Goal: Task Accomplishment & Management: Complete application form

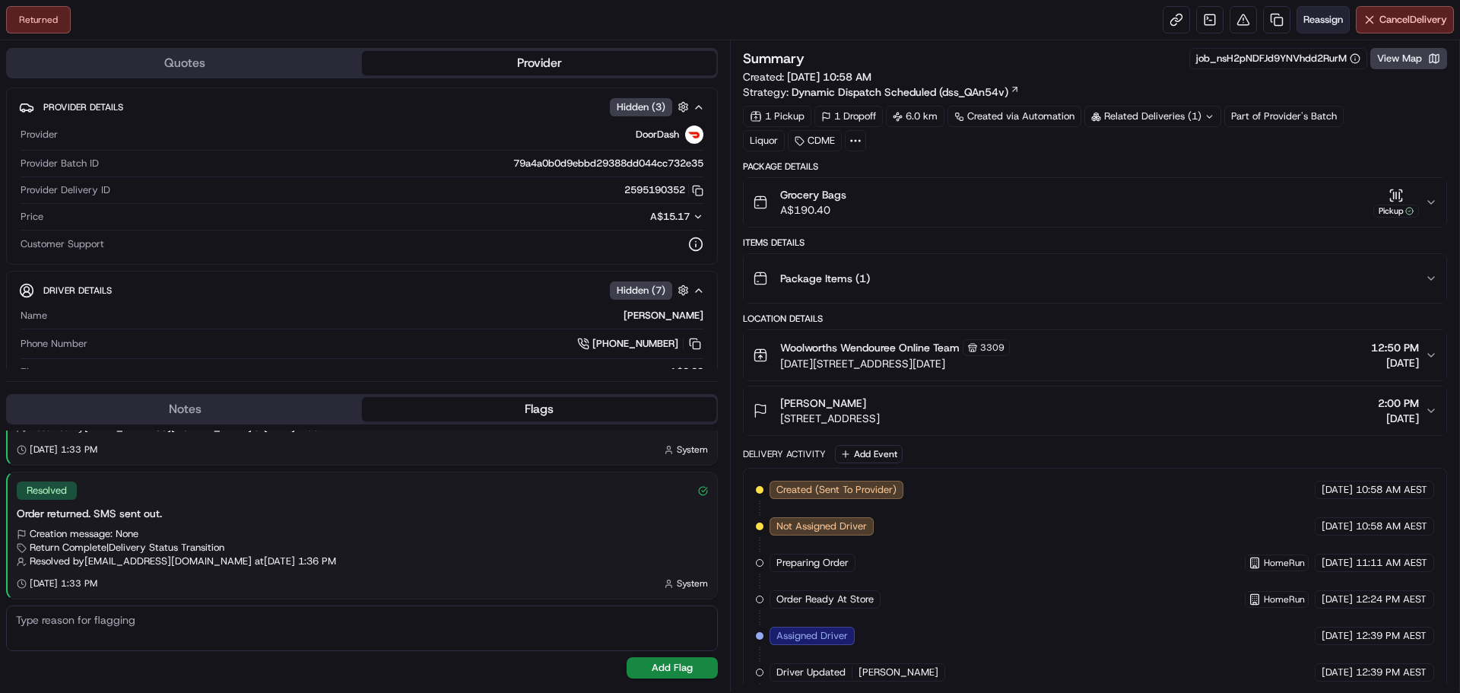
click at [1326, 16] on span "Reassign" at bounding box center [1323, 20] width 40 height 14
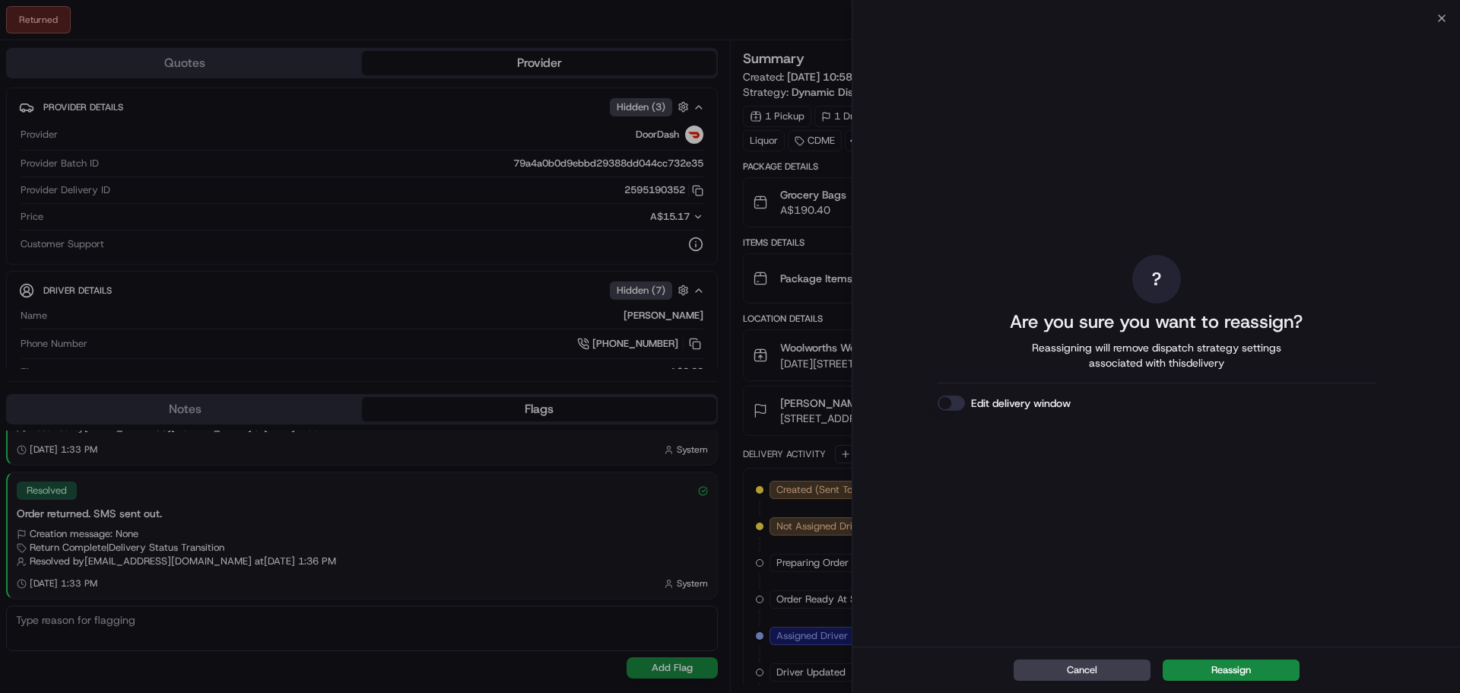
click at [951, 399] on button "Edit delivery window" at bounding box center [951, 402] width 27 height 15
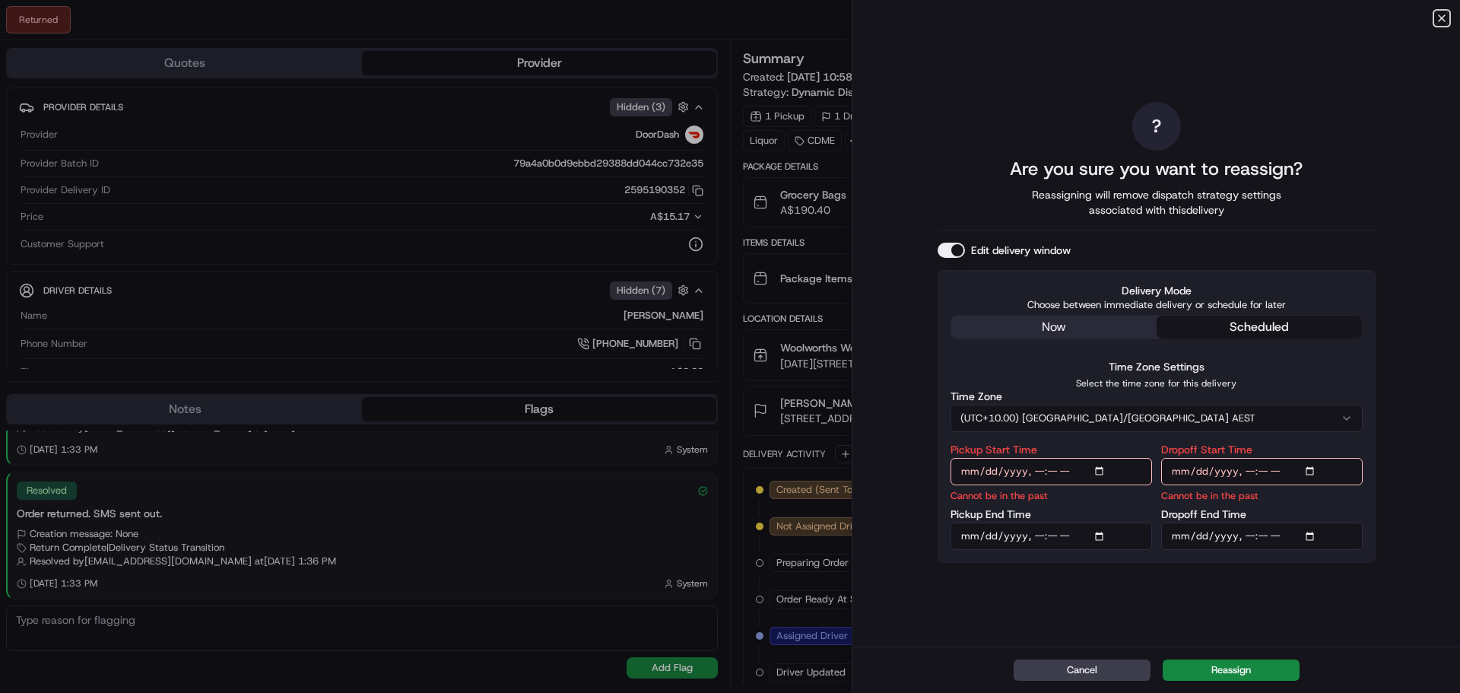
click at [1444, 14] on icon "button" at bounding box center [1442, 18] width 12 height 12
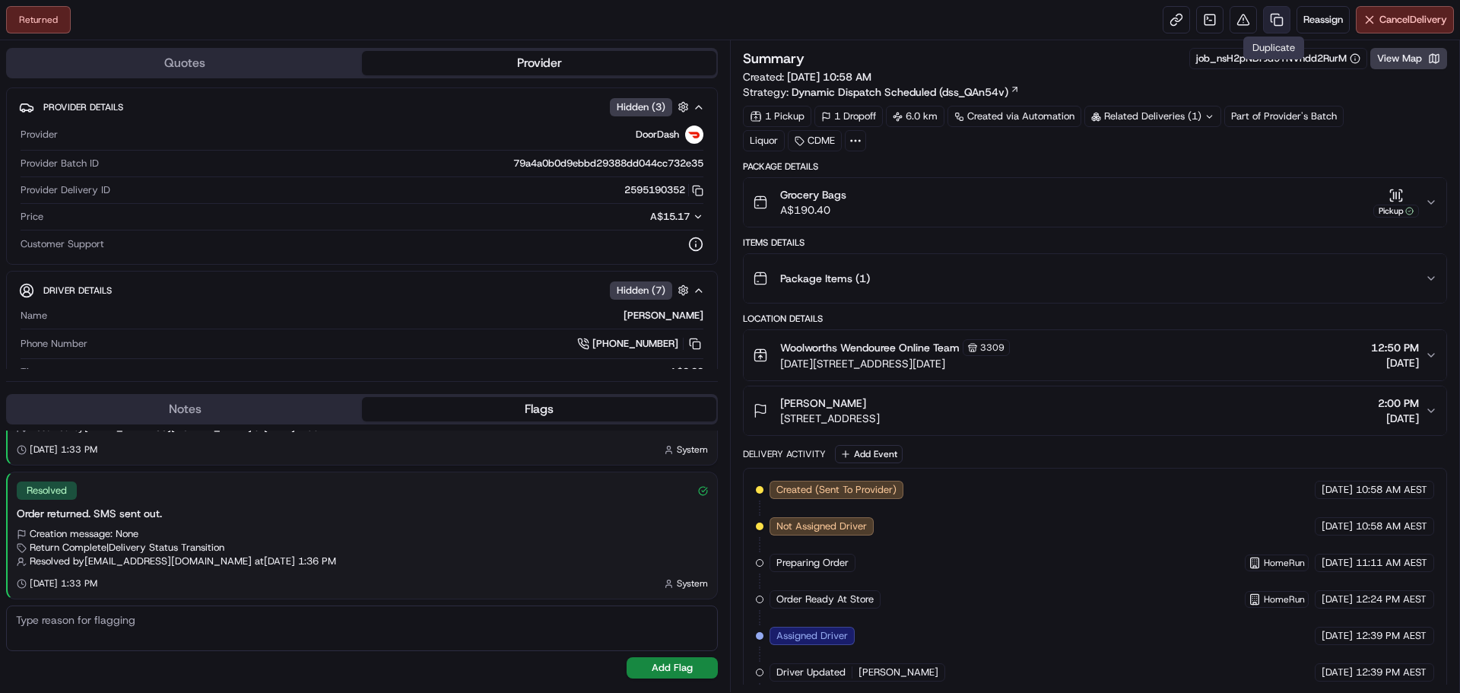
click at [1274, 18] on link at bounding box center [1276, 19] width 27 height 27
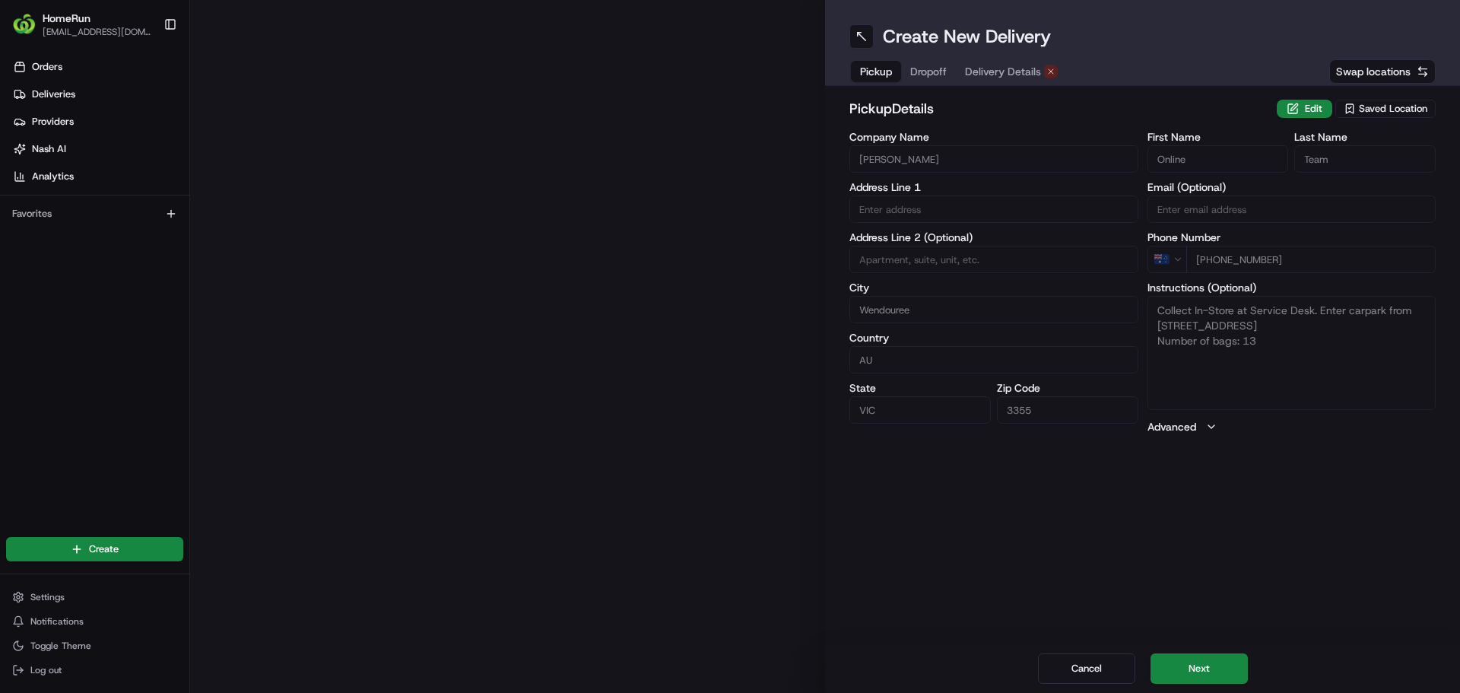
type input "1201-1205 Howitt Street"
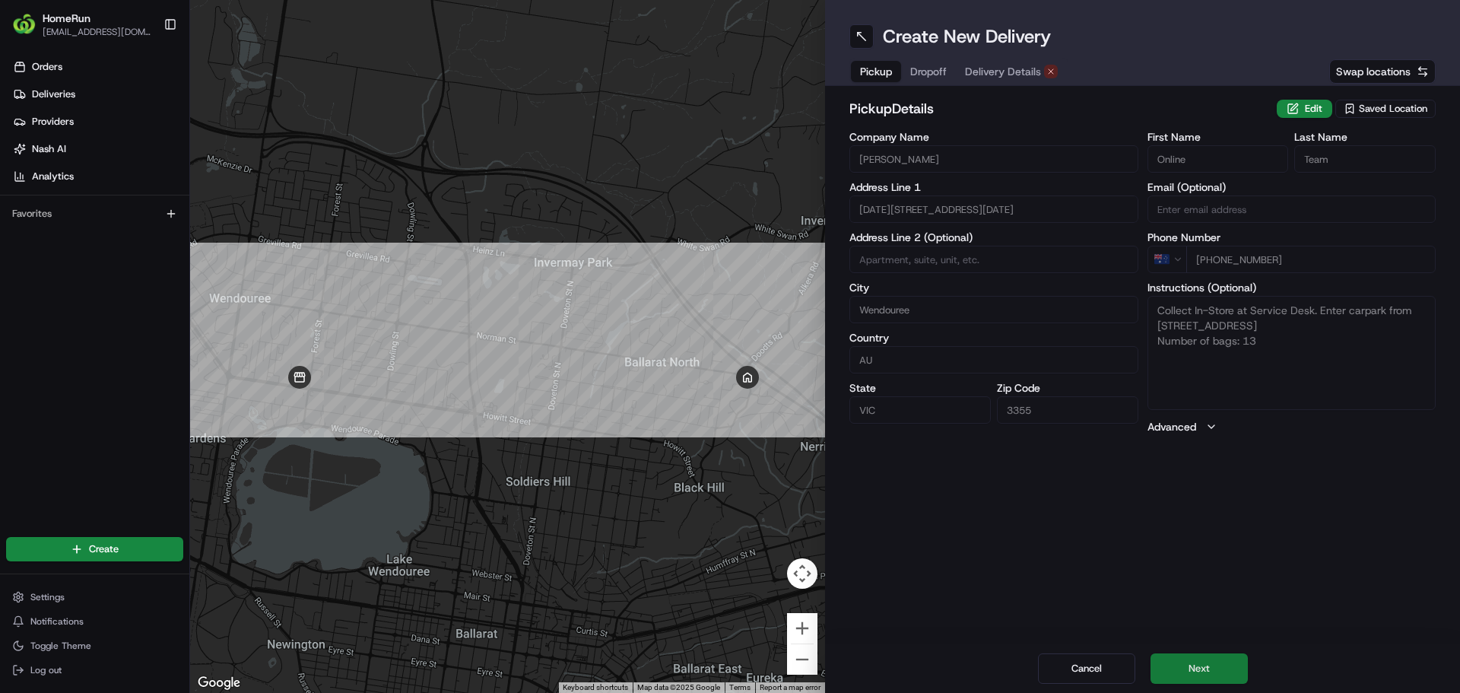
click at [1202, 665] on button "Next" at bounding box center [1199, 668] width 97 height 30
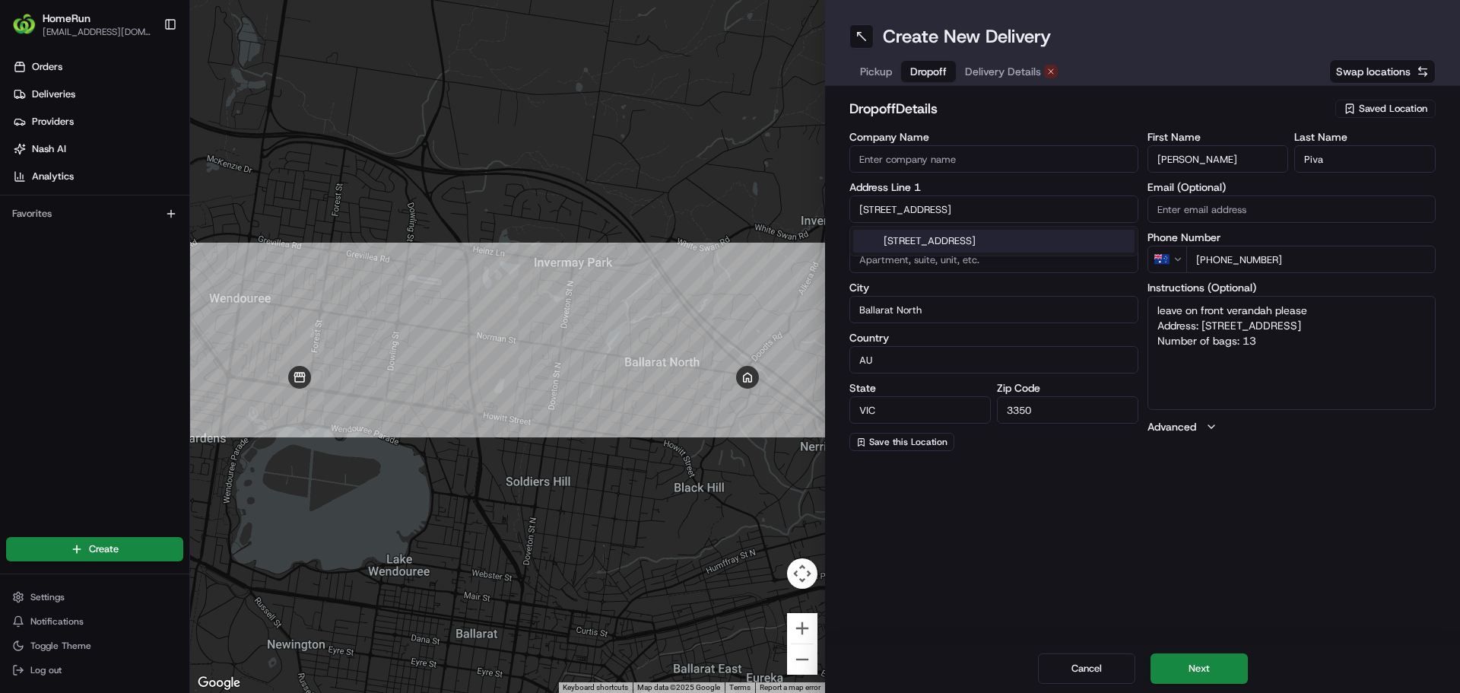
click at [966, 201] on input "129 Doodts Rd" at bounding box center [993, 208] width 289 height 27
drag, startPoint x: 963, startPoint y: 198, endPoint x: 802, endPoint y: 194, distance: 160.5
click at [803, 195] on div "← Move left → Move right ↑ Move up ↓ Move down + Zoom in - Zoom out Home Jump l…" at bounding box center [825, 346] width 1270 height 693
paste input "8 cotswold drive"
type input "18 cotswold drive"
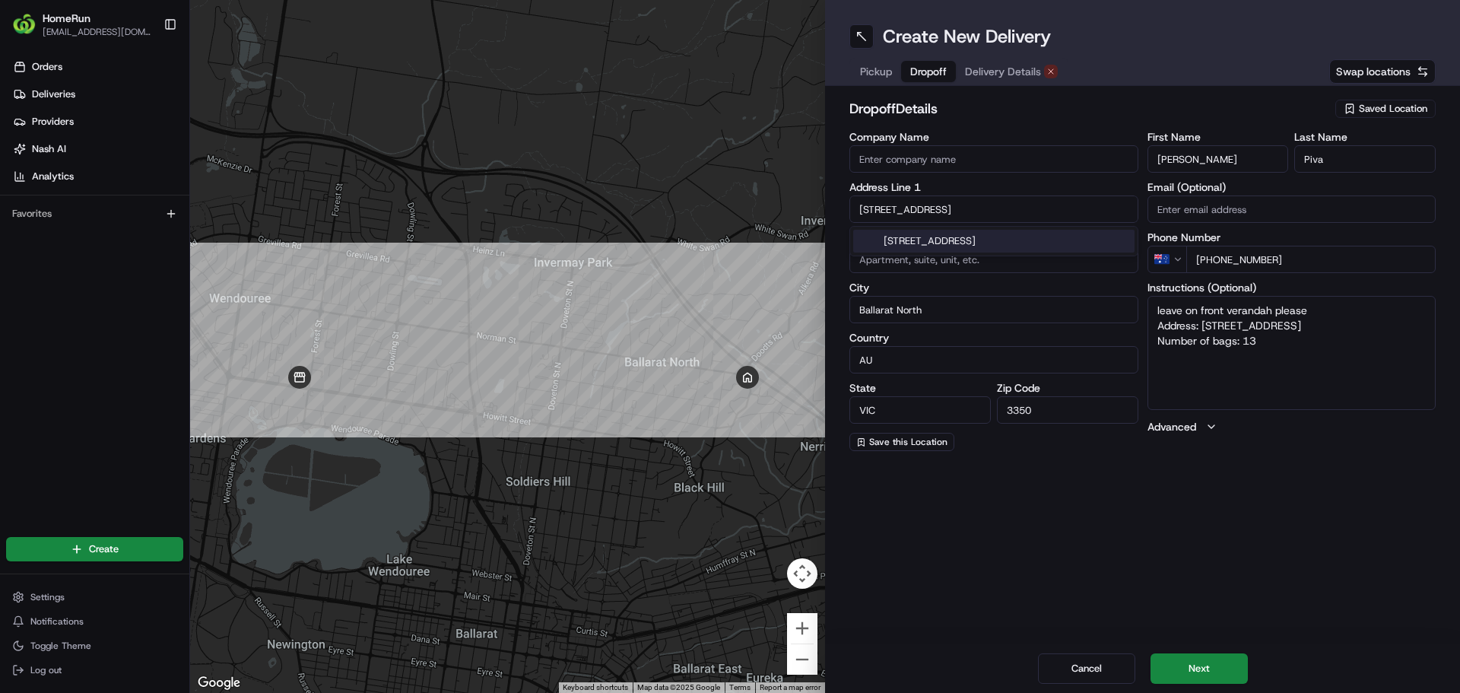
type textarea "leave on front verandah please Address: 129 Doodts Rd BALLARAT NORTH VIC Number…"
click at [1030, 240] on div "18 Cotswold Drive, Alfredton VIC, Australia" at bounding box center [993, 241] width 281 height 23
type input "18 Cotswold Dr, Alfredton VIC 3350, Australia"
type input "Alfredton"
type input "Australia"
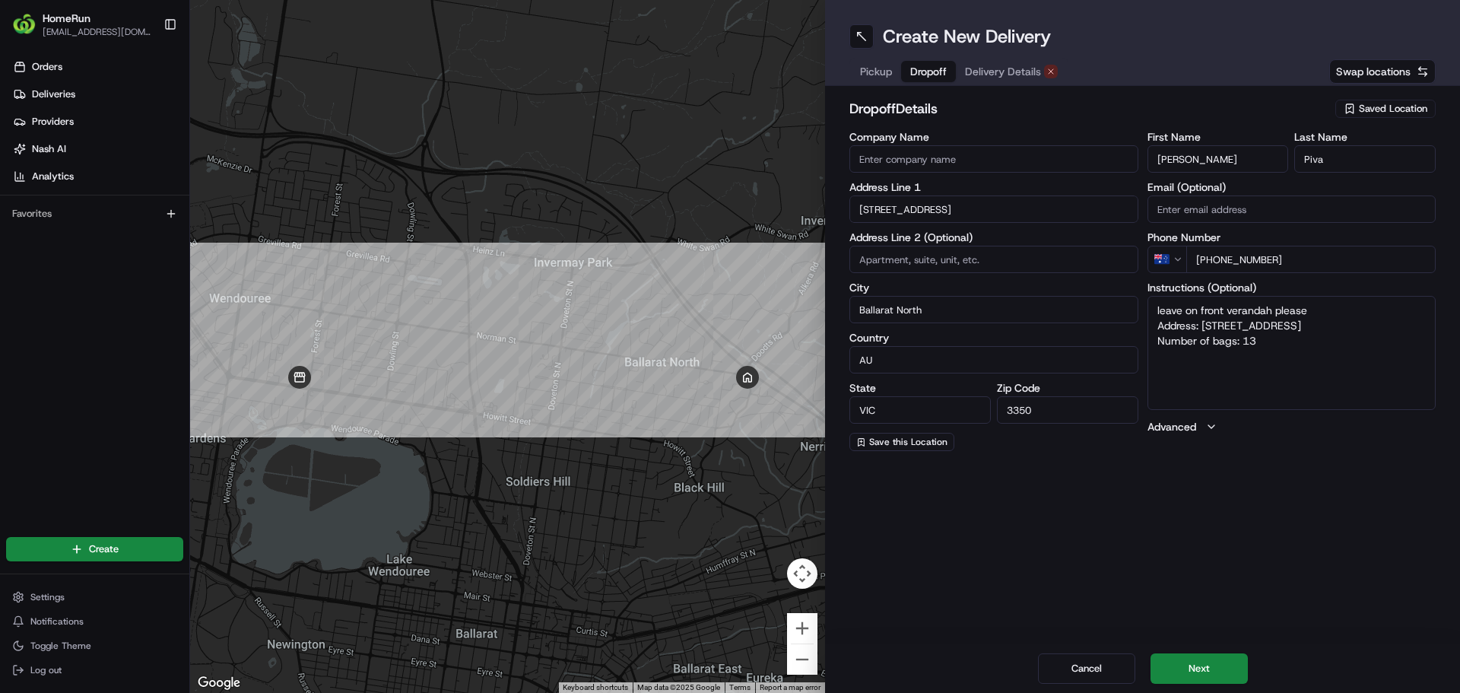
type textarea "leave on front verandah please Address: 129 Doodts Rd BALLARAT NORTH VIC Number…"
type input "18 Cotswold Drive"
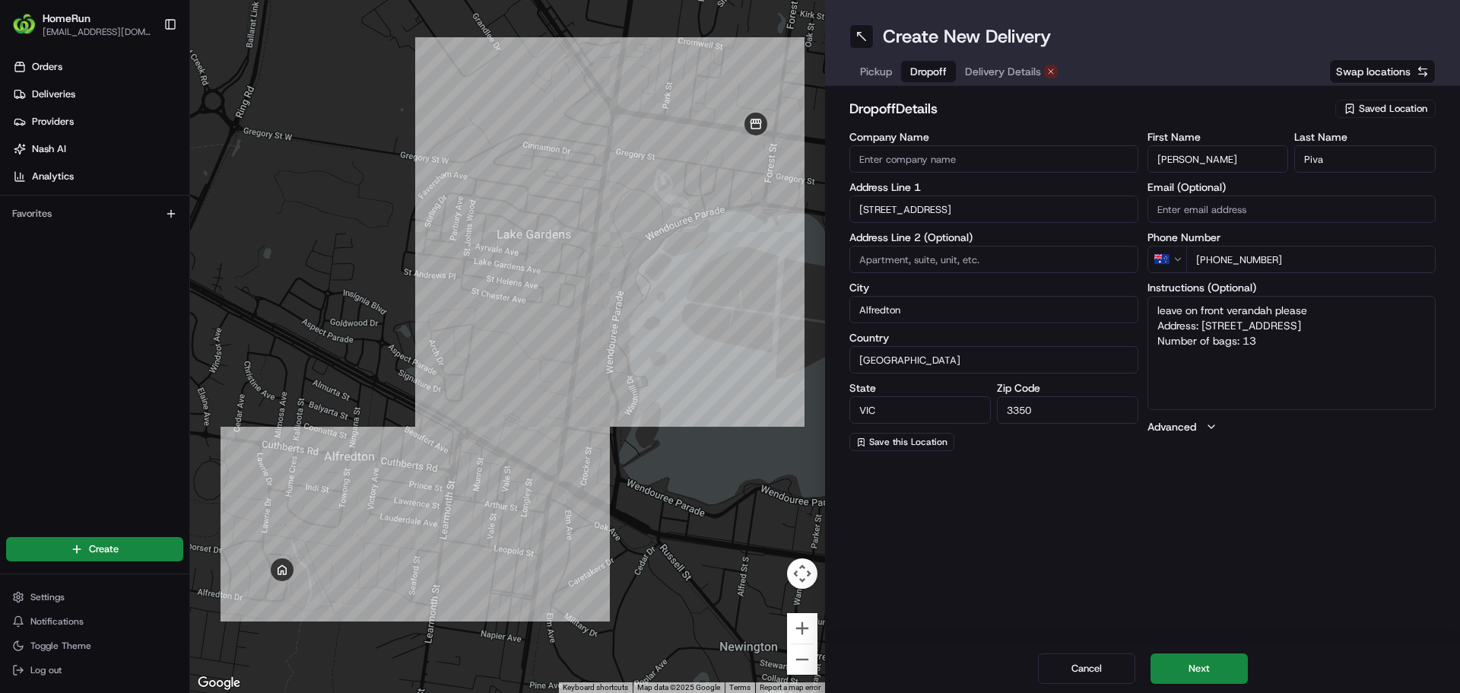
drag, startPoint x: 1369, startPoint y: 325, endPoint x: 1199, endPoint y: 322, distance: 169.6
click at [1199, 322] on textarea "leave on front verandah please Address: 129 Doodts Rd BALLARAT NORTH VIC Number…" at bounding box center [1292, 353] width 289 height 114
paste textarea "18 cotswold drive"
drag, startPoint x: 1200, startPoint y: 322, endPoint x: 1228, endPoint y: 341, distance: 34.4
click at [1202, 323] on textarea "leave on front verandah please Address:18 cotswold drive Number of bags: 13" at bounding box center [1292, 353] width 289 height 114
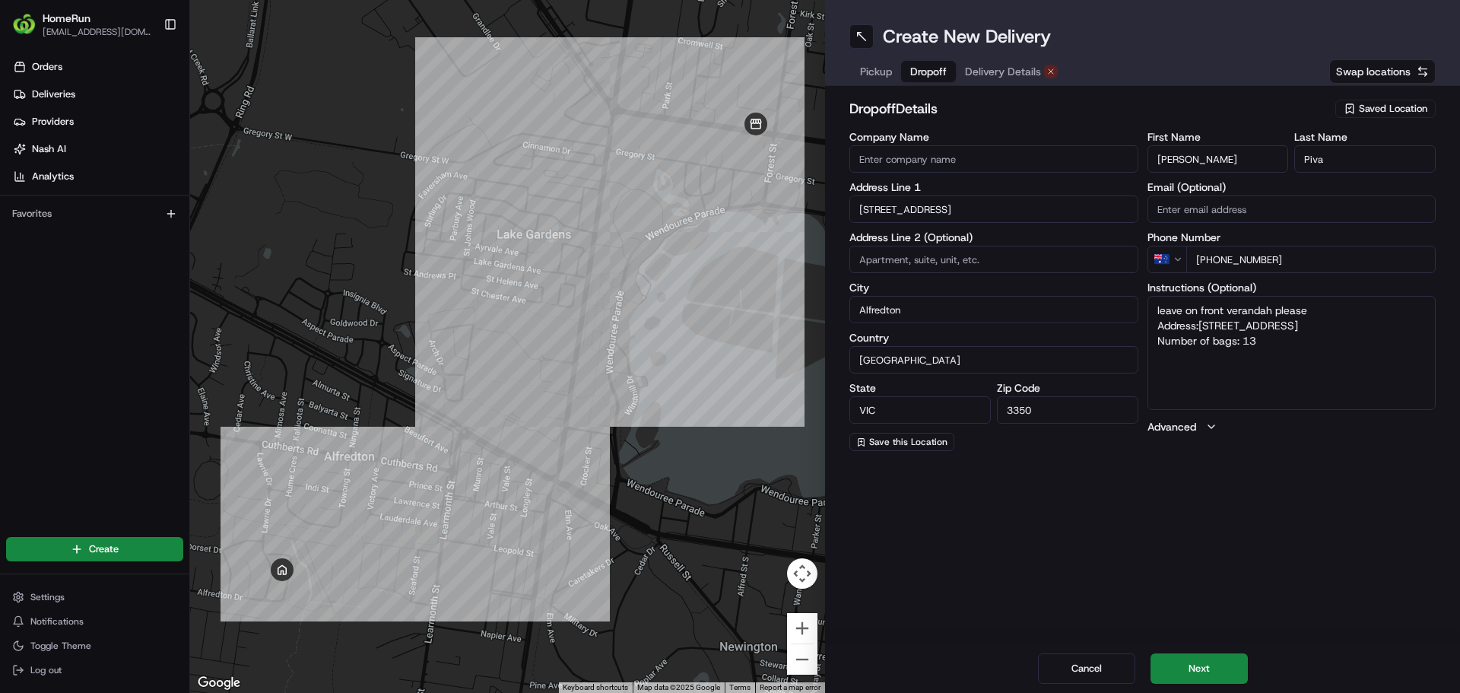
click at [1294, 322] on textarea "leave on front verandah please Address:18 cotswold drive Number of bags: 13" at bounding box center [1292, 353] width 289 height 114
drag, startPoint x: 1234, startPoint y: 322, endPoint x: 1201, endPoint y: 324, distance: 33.5
click at [1201, 324] on textarea "leave on front verandah please Address:18 cotswold drive Number of bags: 13" at bounding box center [1292, 353] width 289 height 114
paste textarea "18 cotswold drive alfredton 3350"
click at [1370, 352] on textarea "leave on front verandah please Address: 18 cotswold drive alfredton 3350 Number…" at bounding box center [1292, 353] width 289 height 114
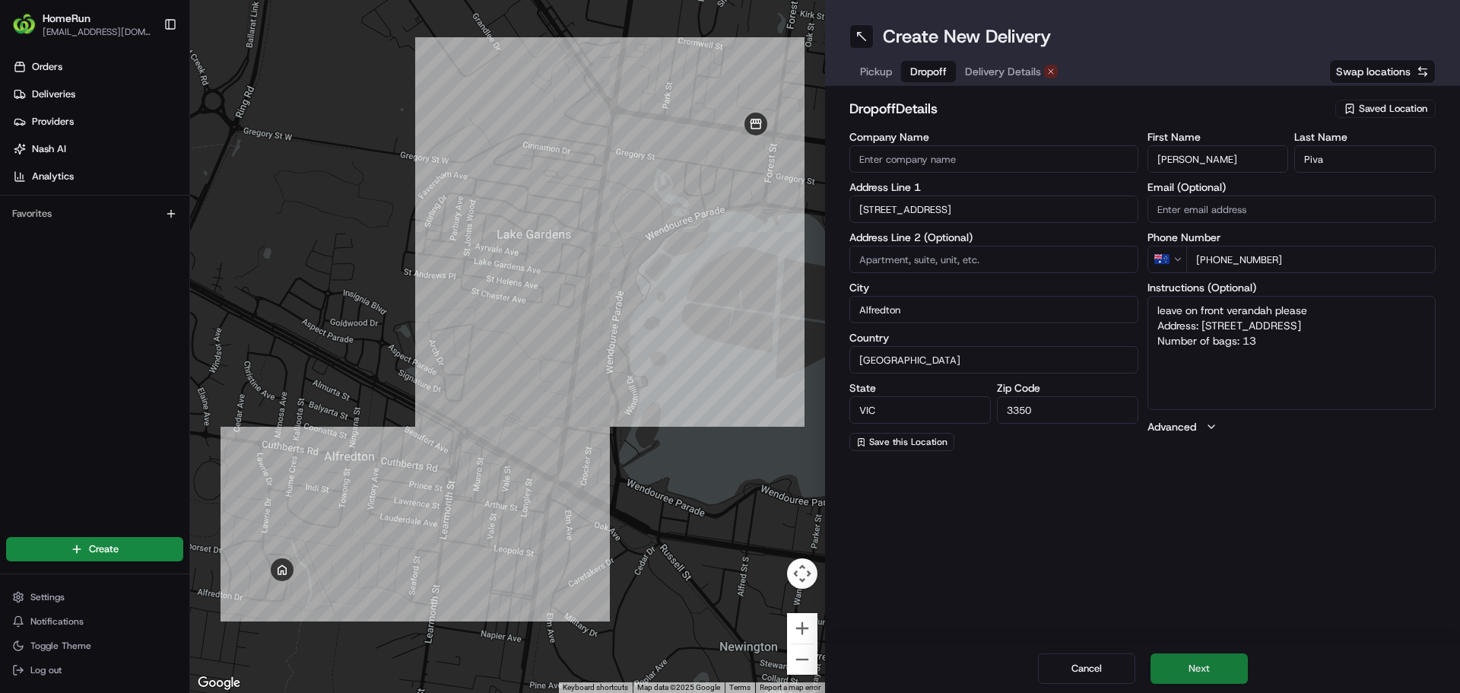
type textarea "leave on front verandah please Address: 18 cotswold drive alfredton 3350 Number…"
click at [1208, 670] on button "Next" at bounding box center [1199, 668] width 97 height 30
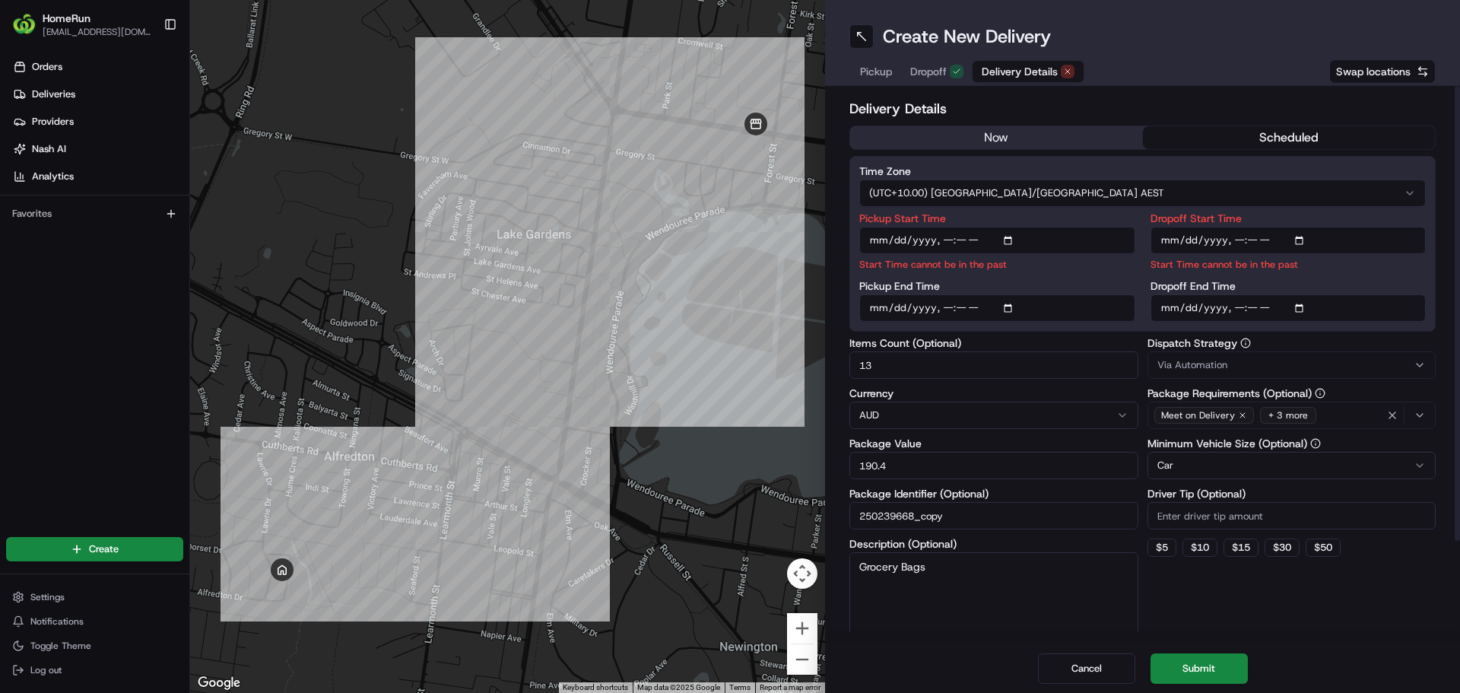
click at [1024, 135] on button "now" at bounding box center [996, 137] width 293 height 23
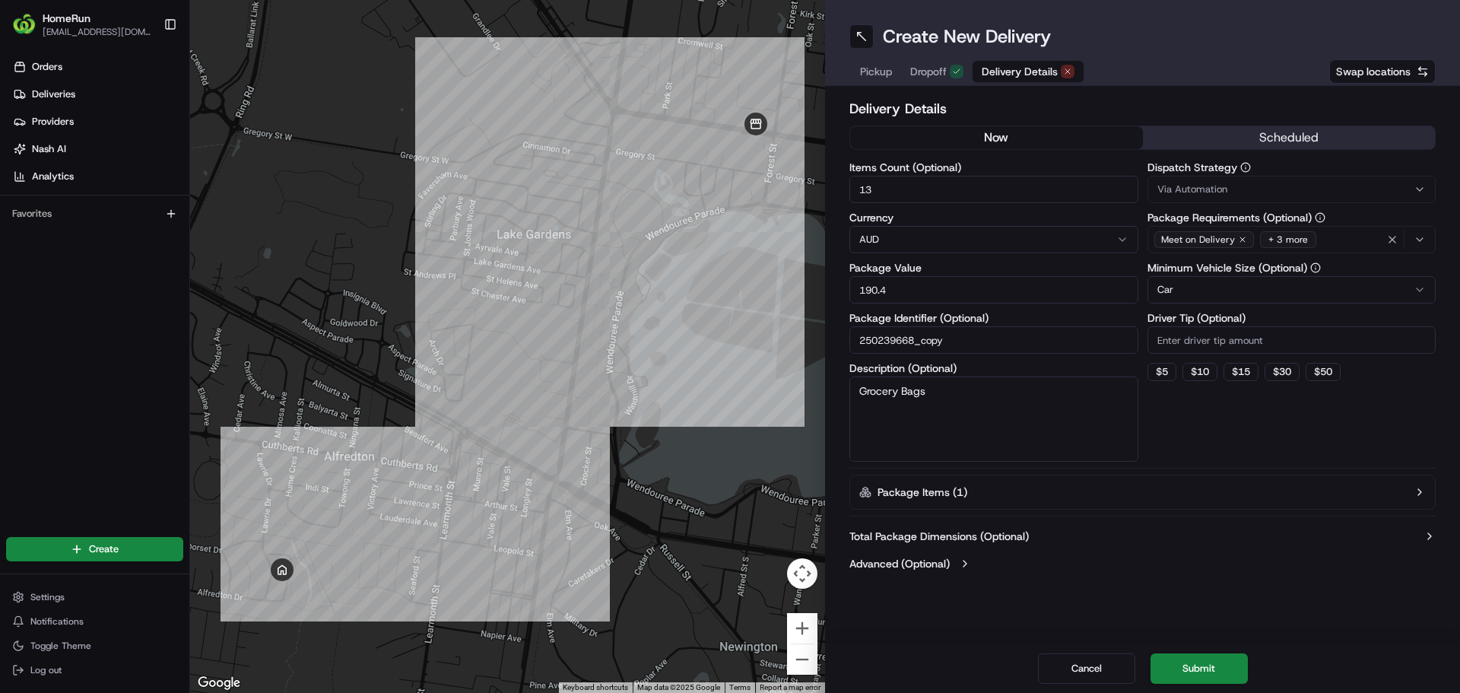
click at [1053, 135] on button "now" at bounding box center [996, 137] width 293 height 23
click at [1033, 133] on button "now" at bounding box center [996, 137] width 293 height 23
click at [1185, 664] on button "Submit" at bounding box center [1199, 668] width 97 height 30
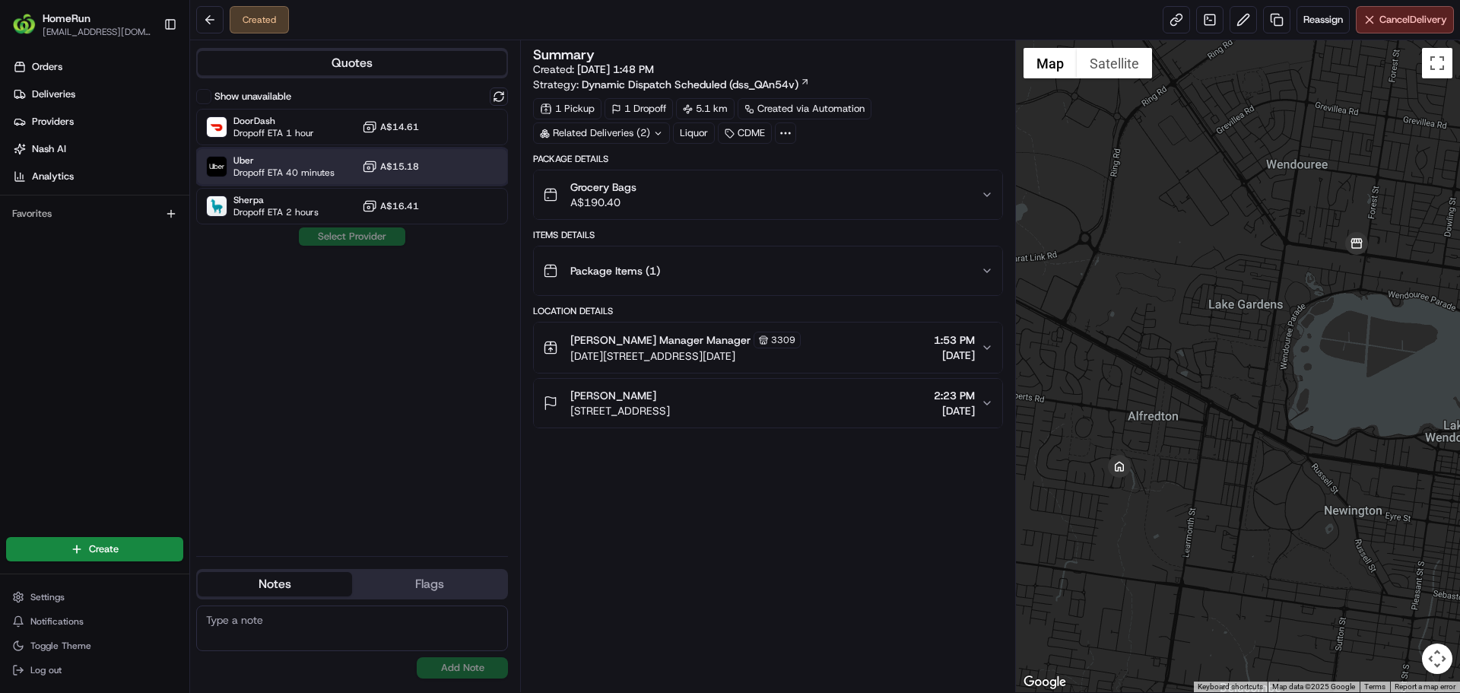
click at [300, 165] on span "Uber" at bounding box center [283, 160] width 101 height 12
click at [360, 234] on button "Assign Provider" at bounding box center [352, 236] width 108 height 18
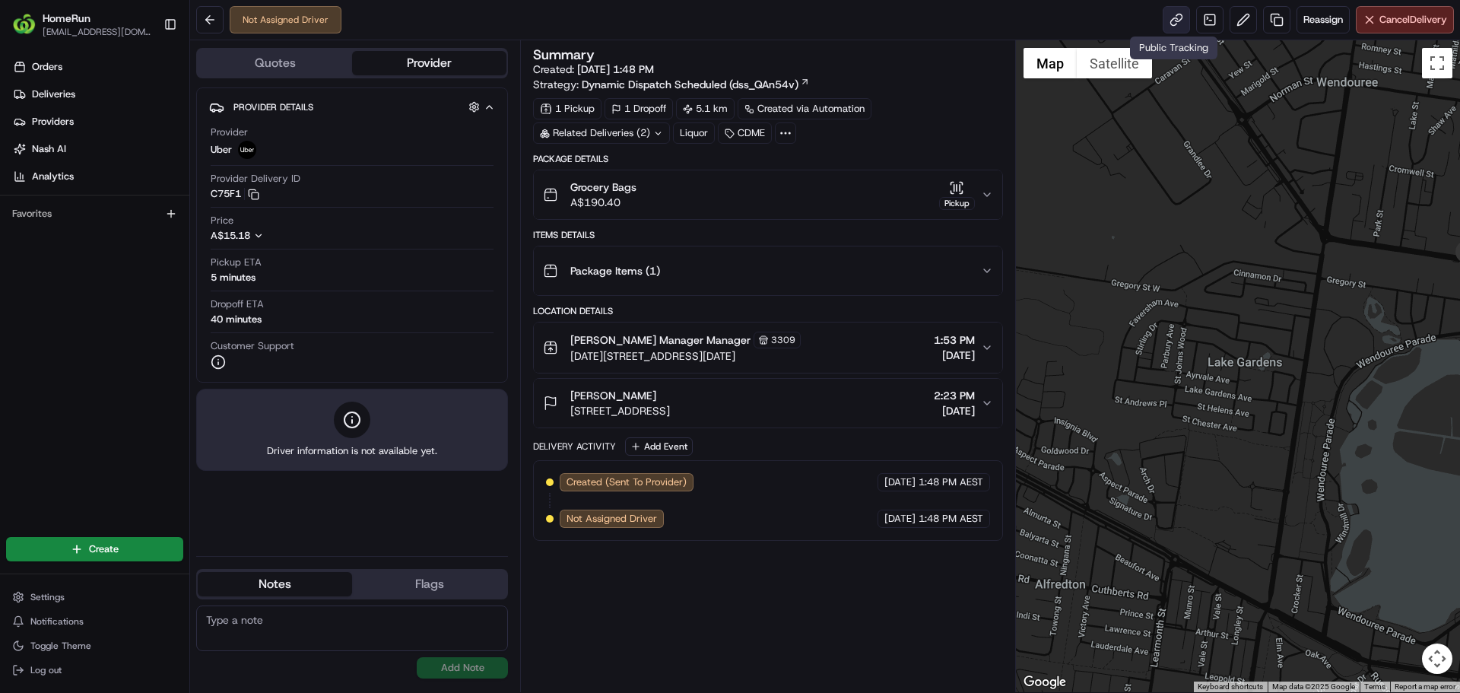
click at [1171, 17] on link at bounding box center [1176, 19] width 27 height 27
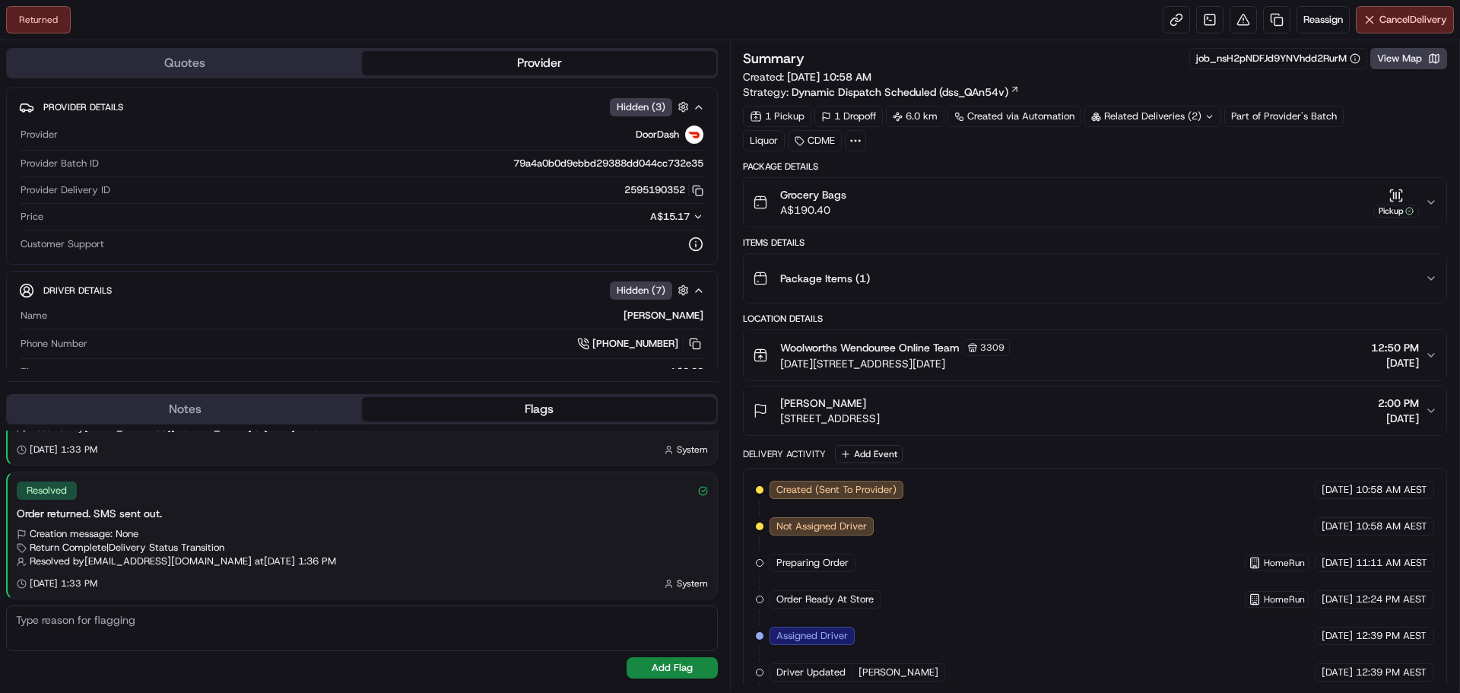
click at [1189, 116] on div "Related Deliveries (2)" at bounding box center [1152, 116] width 137 height 21
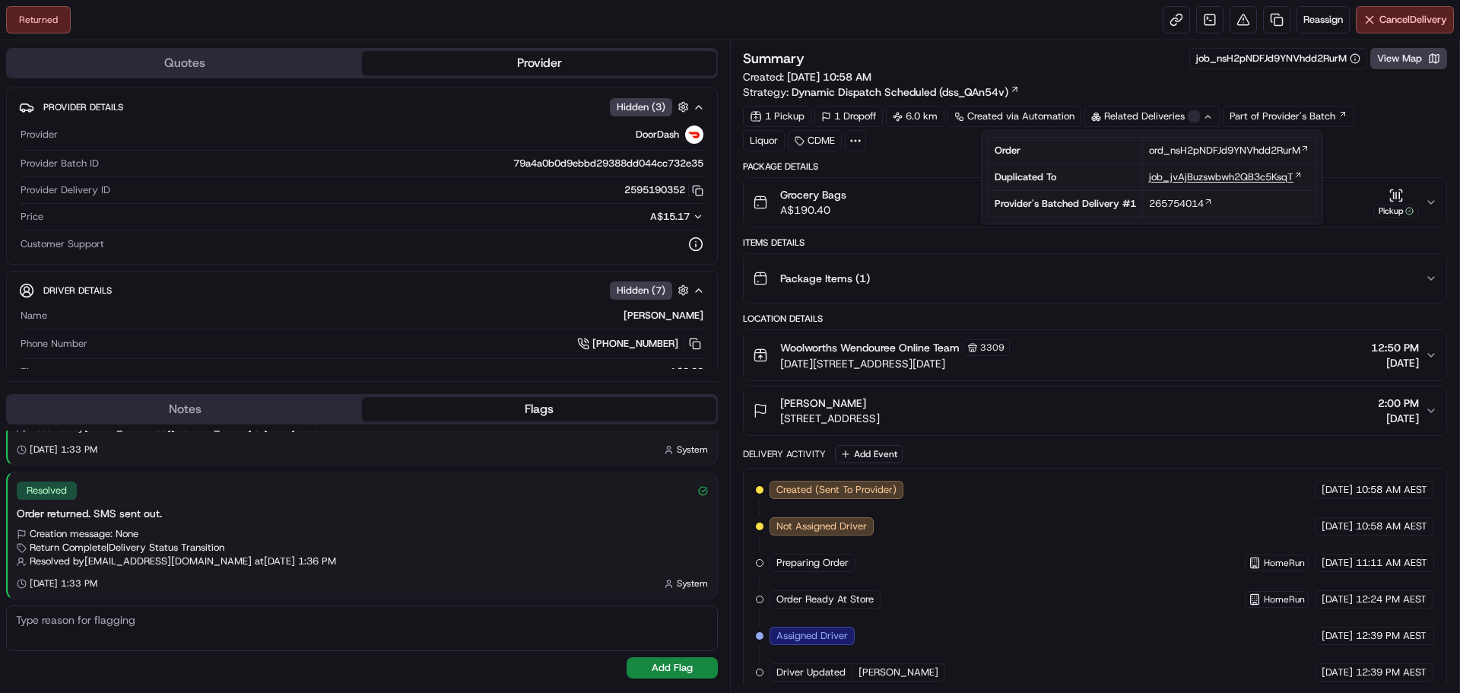
click at [1246, 173] on span "job_jvAjBuzswbwh2QB3c5KsqT" at bounding box center [1221, 177] width 144 height 14
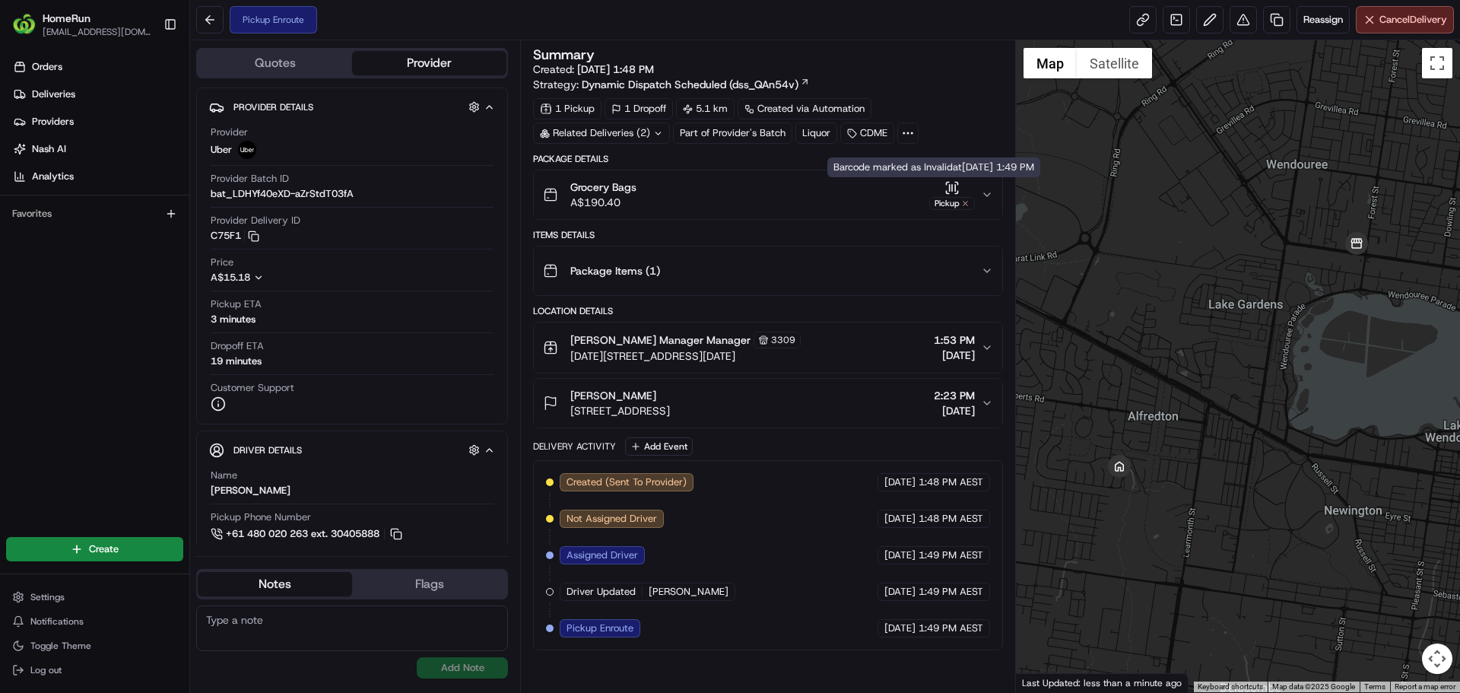
click at [978, 193] on div "Grocery Bags A$190.40 Pickup" at bounding box center [761, 194] width 437 height 30
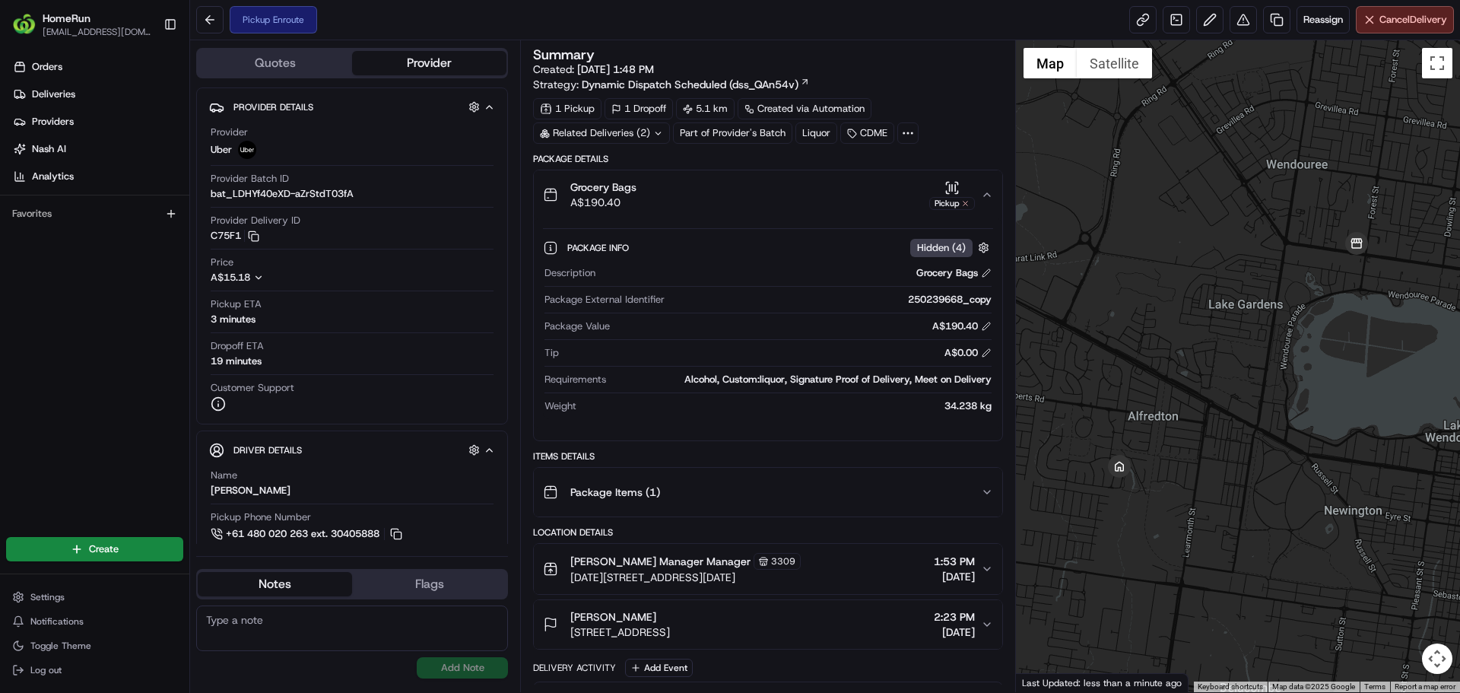
click at [978, 193] on div "Grocery Bags A$190.40 Pickup" at bounding box center [761, 194] width 437 height 30
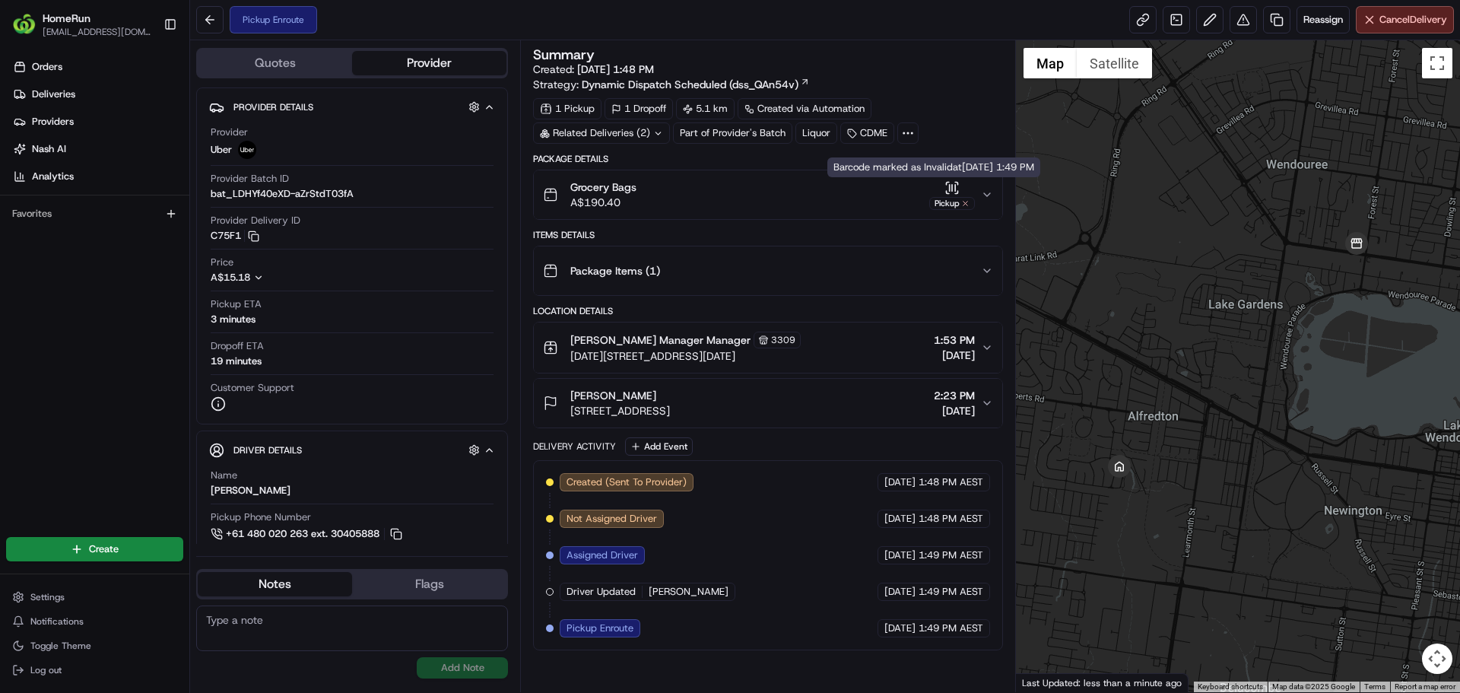
drag, startPoint x: 973, startPoint y: 298, endPoint x: 964, endPoint y: 281, distance: 18.7
click at [971, 294] on div "Package Details Grocery Bags A$190.40 Pickup Items Details Package Items ( 1 ) …" at bounding box center [767, 401] width 469 height 497
click at [964, 278] on div "Package Items ( 1 )" at bounding box center [761, 271] width 437 height 30
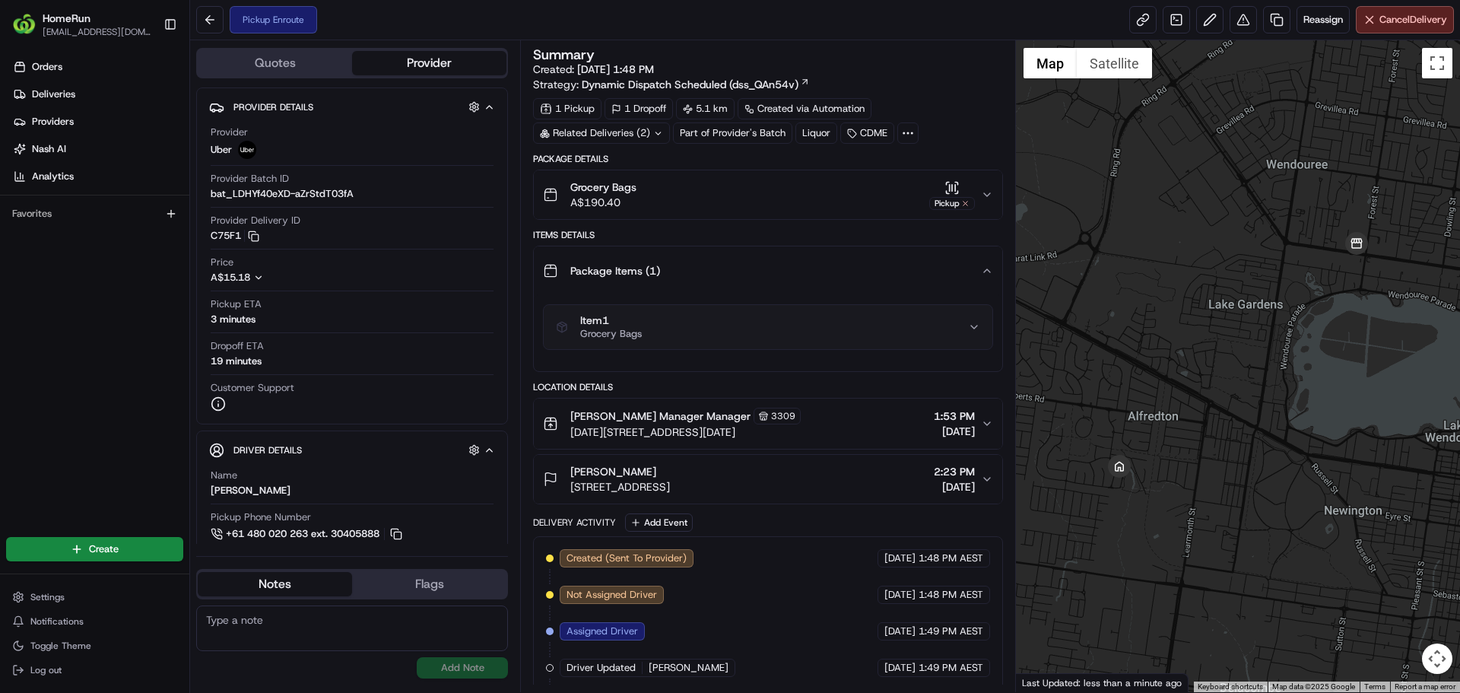
click at [964, 278] on div "Package Items ( 1 )" at bounding box center [761, 271] width 437 height 30
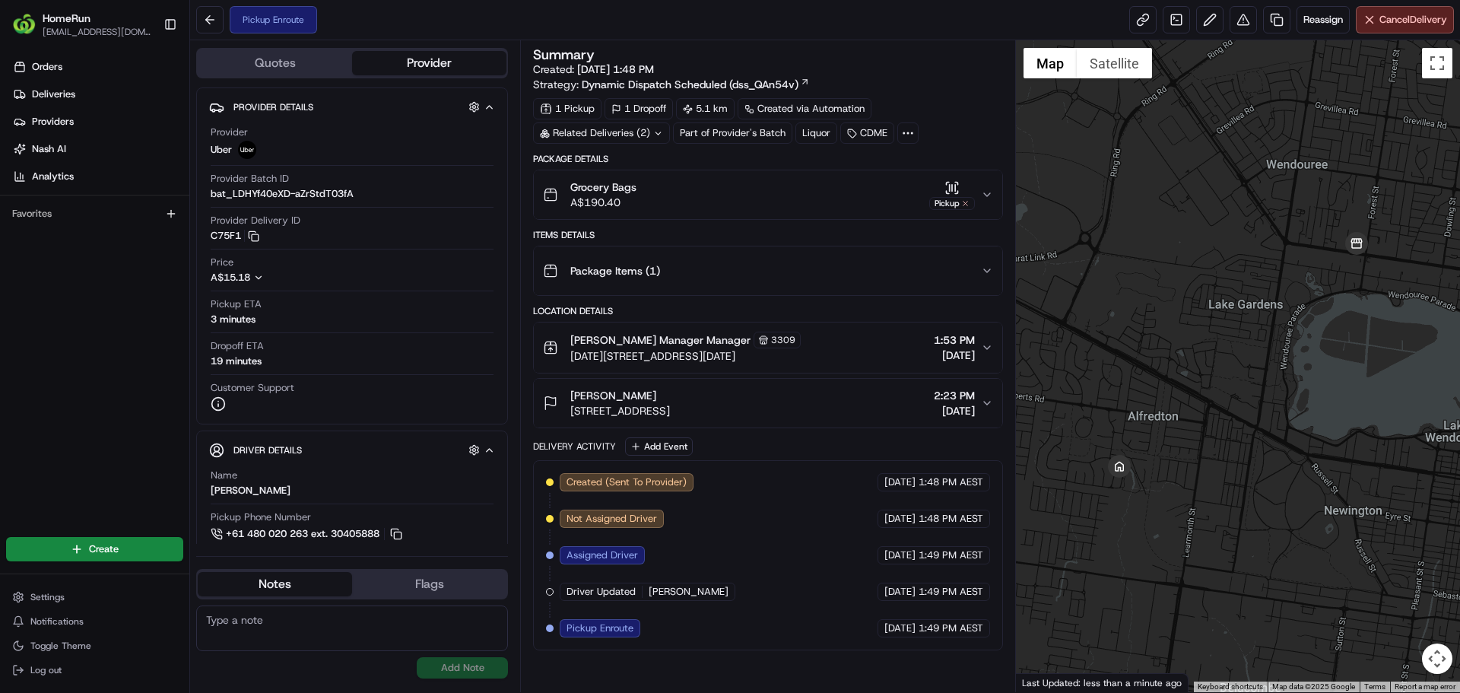
click at [945, 396] on span "2:23 PM" at bounding box center [954, 395] width 41 height 15
click at [962, 422] on button "Vanessa Piva 18 Cotswold Dr, Alfredton VIC 3350, Australia 2:23 PM 21/08/2025" at bounding box center [768, 403] width 468 height 49
click at [965, 407] on span "[DATE]" at bounding box center [954, 410] width 41 height 15
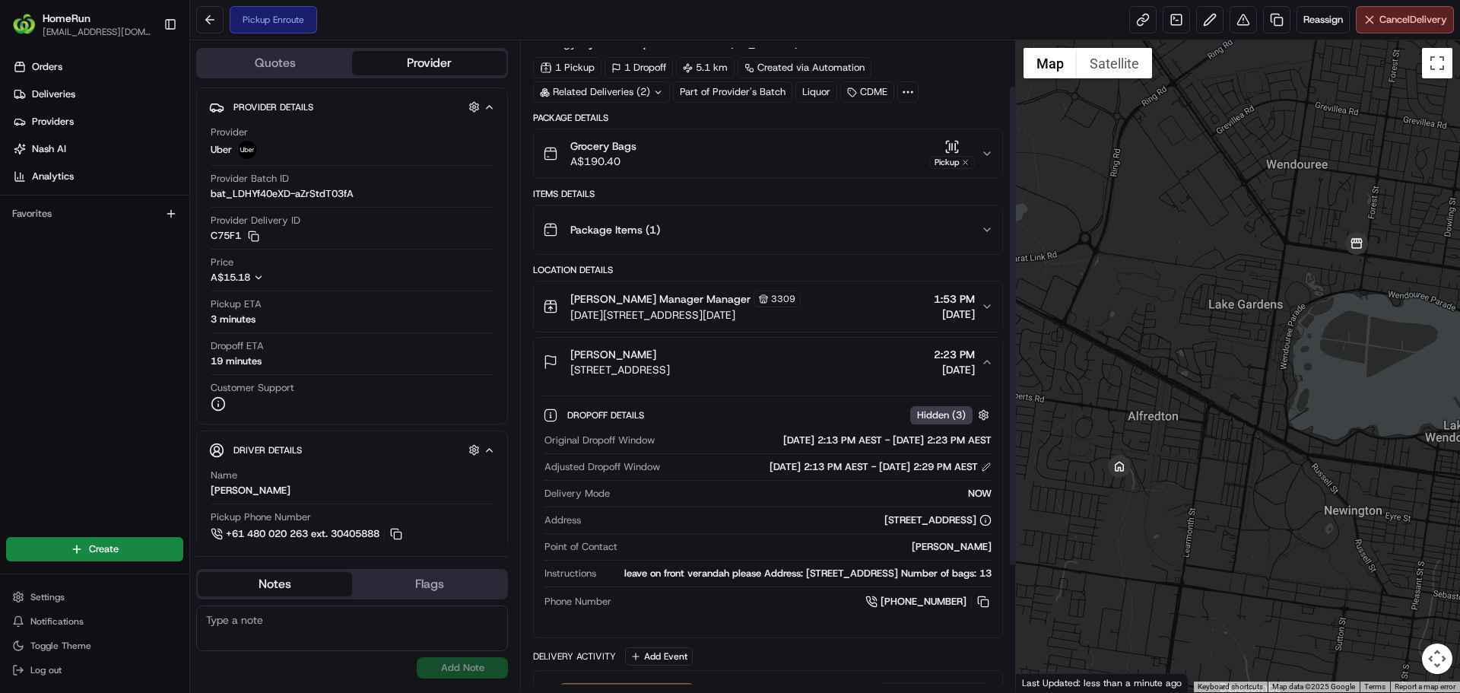
scroll to position [76, 0]
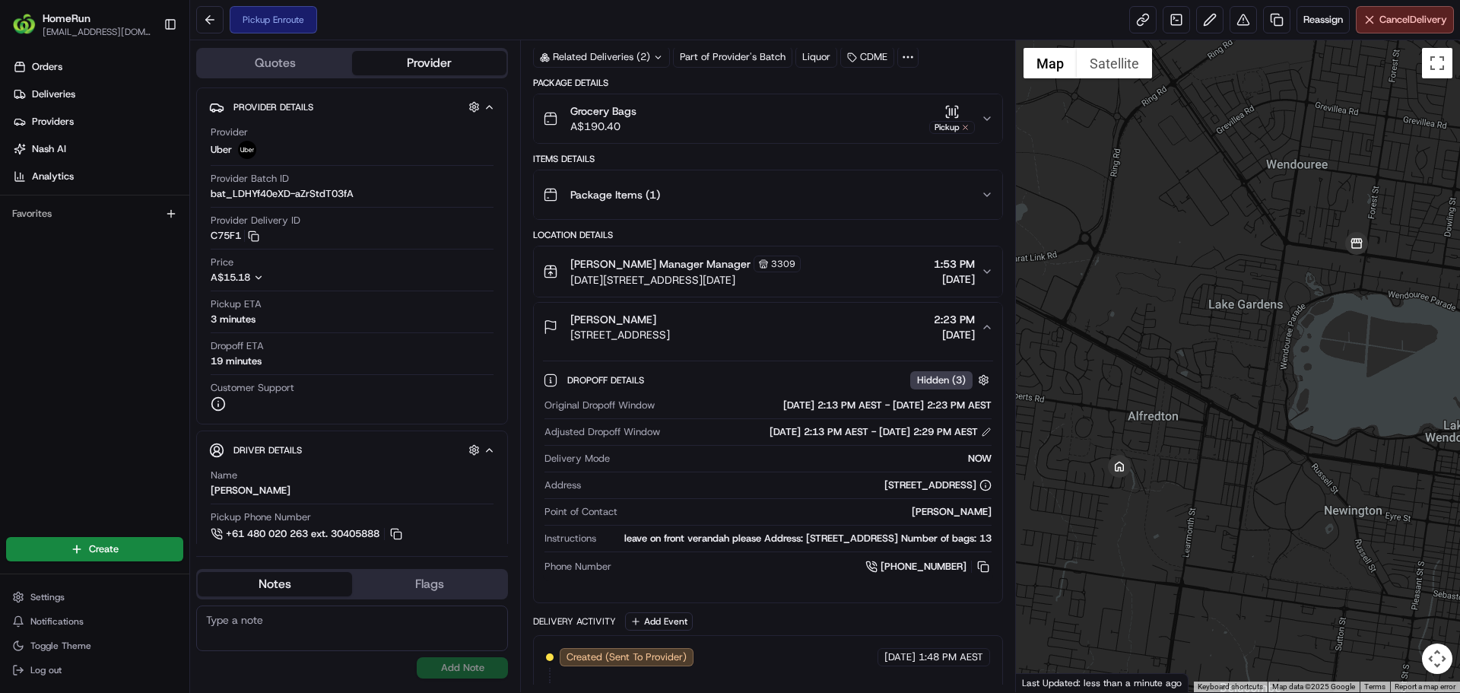
click at [934, 336] on span "[DATE]" at bounding box center [954, 334] width 41 height 15
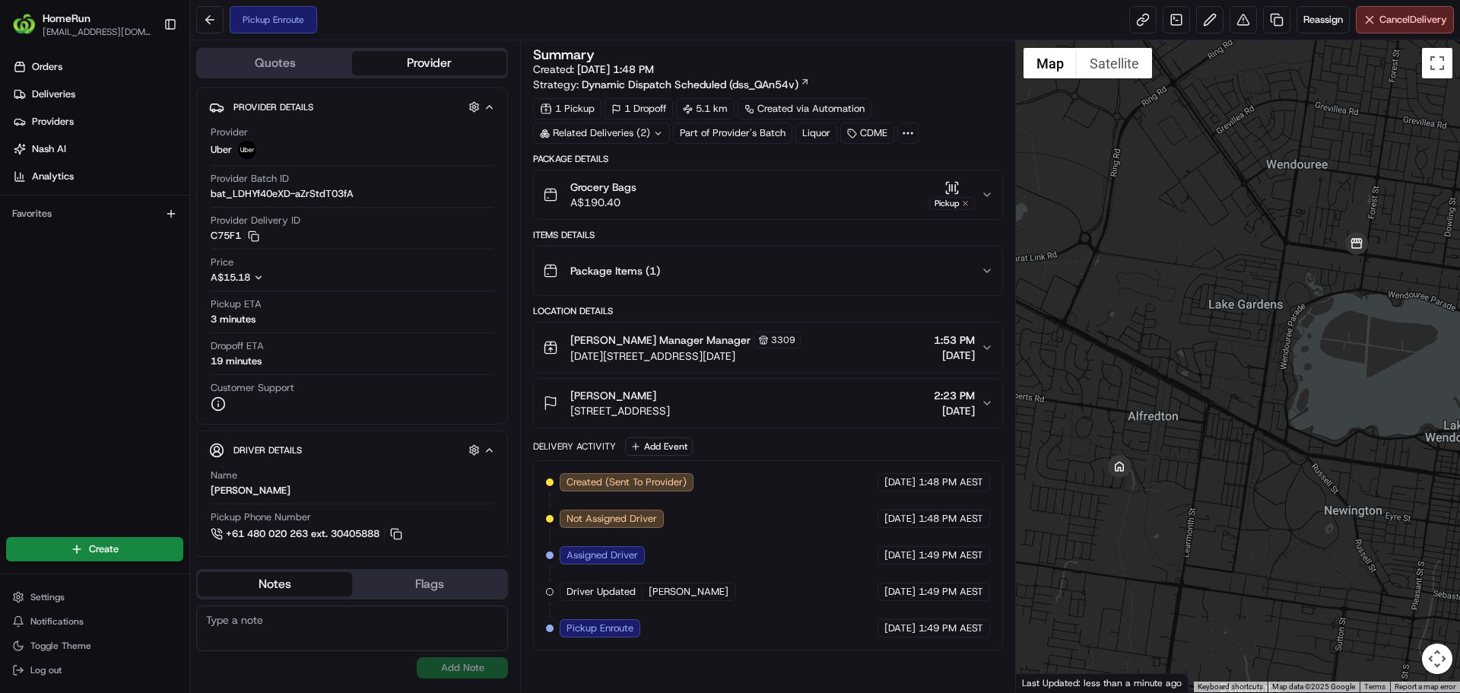
click at [709, 179] on div "Grocery Bags A$190.40 Pickup" at bounding box center [761, 194] width 437 height 30
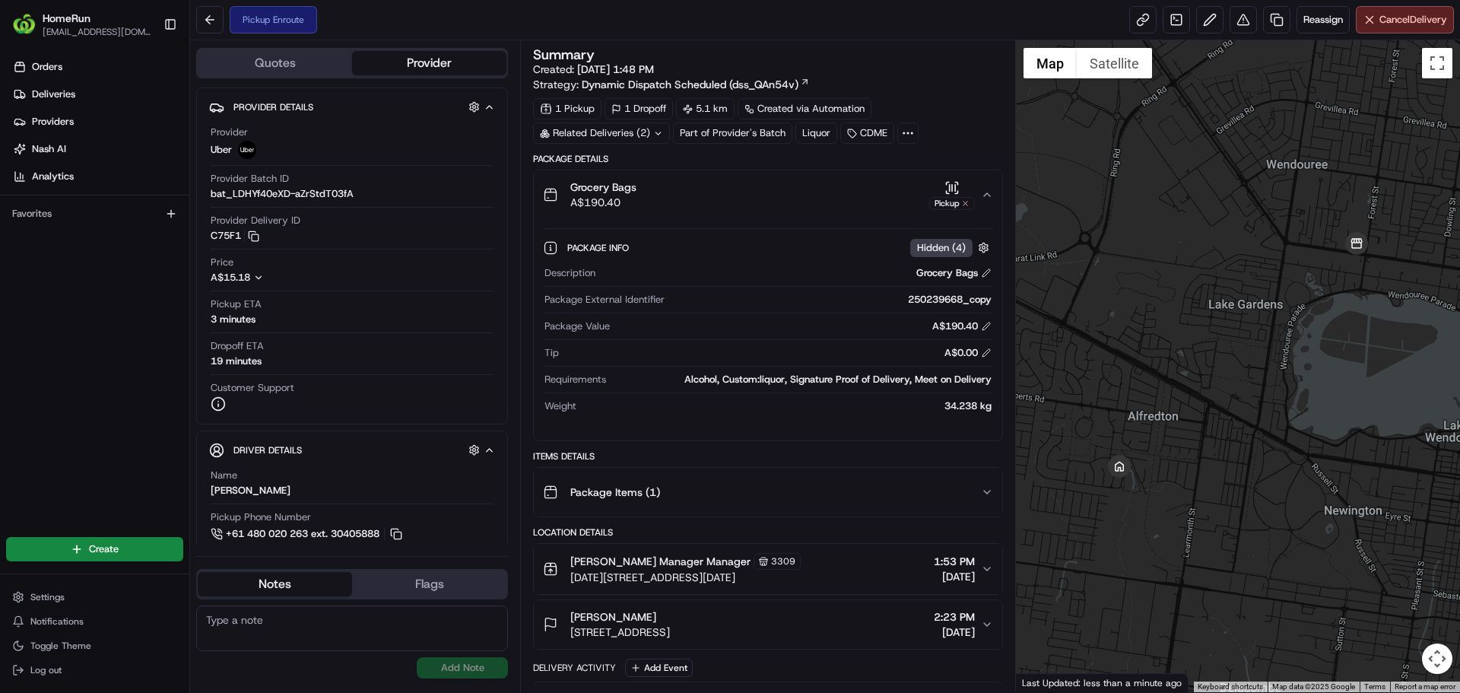
click at [709, 179] on div "Grocery Bags A$190.40 Pickup" at bounding box center [761, 194] width 437 height 30
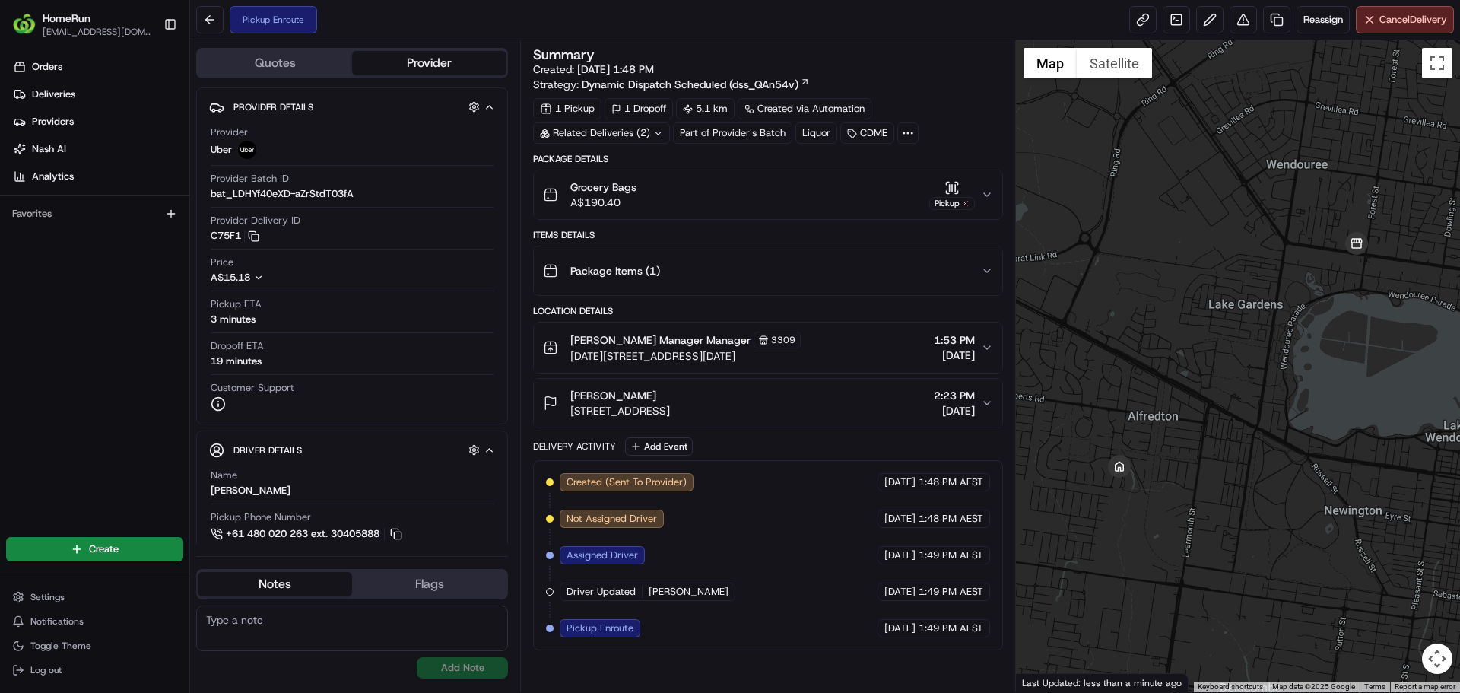
click at [880, 396] on div "Vanessa Piva 18 Cotswold Dr, Alfredton VIC 3350, Australia 2:23 PM 21/08/2025" at bounding box center [761, 403] width 437 height 30
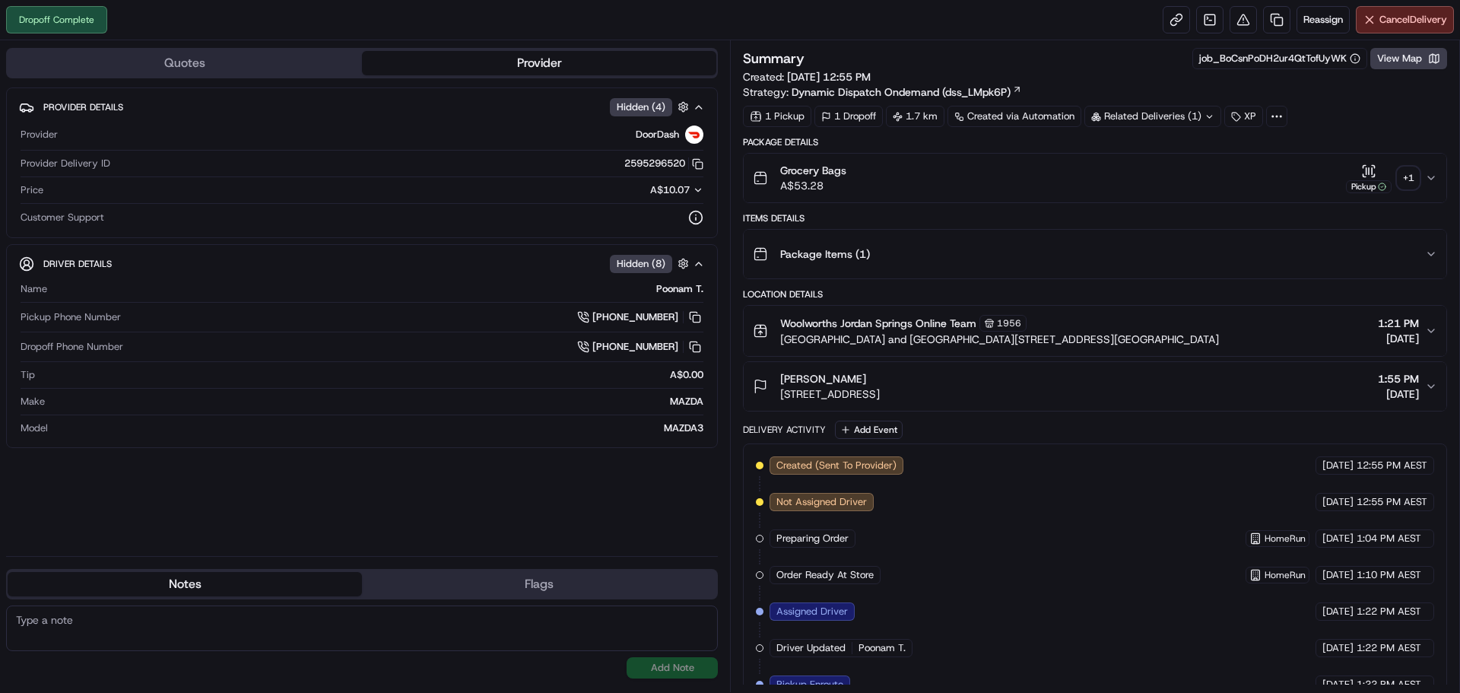
click at [1415, 176] on div "+ 1" at bounding box center [1408, 177] width 21 height 21
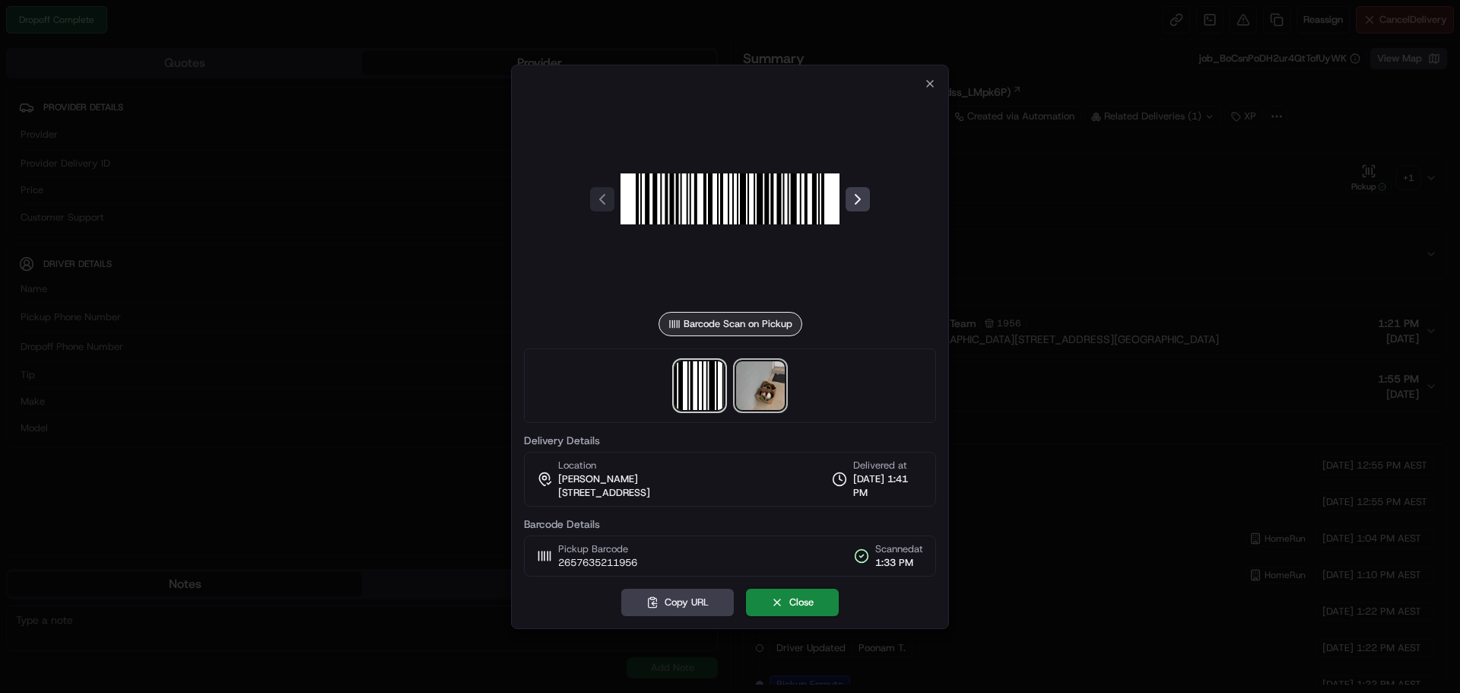
click at [780, 376] on img at bounding box center [760, 385] width 49 height 49
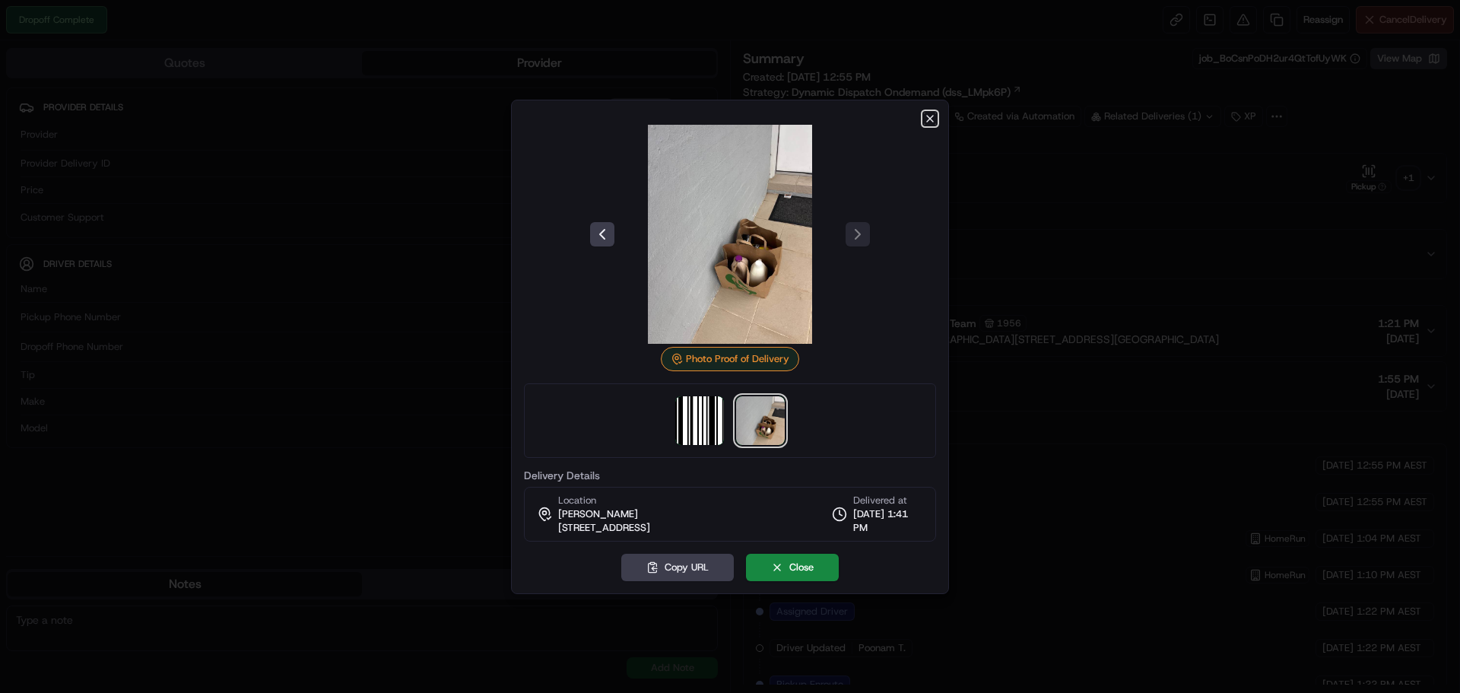
click at [929, 116] on icon "button" at bounding box center [930, 119] width 12 height 12
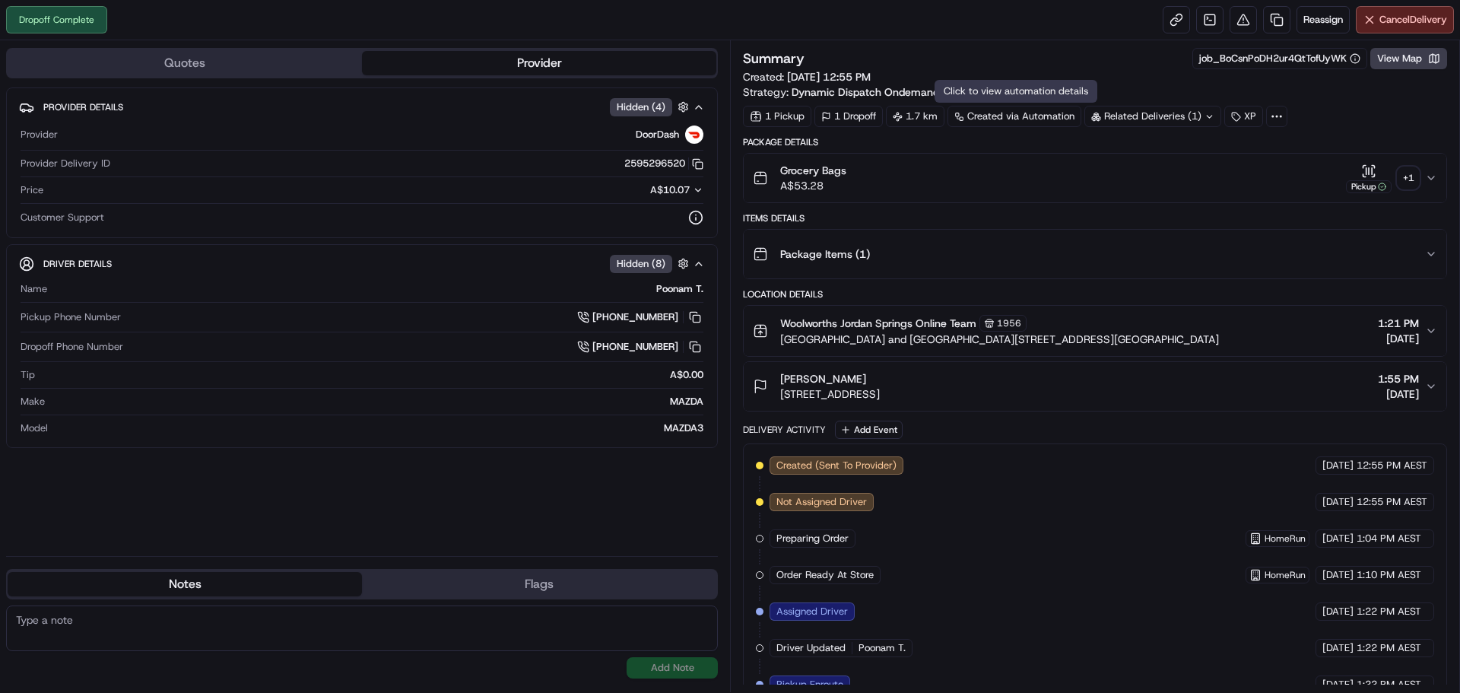
click at [894, 3] on div "Dropoff Complete Reassign Cancel Delivery" at bounding box center [730, 20] width 1460 height 40
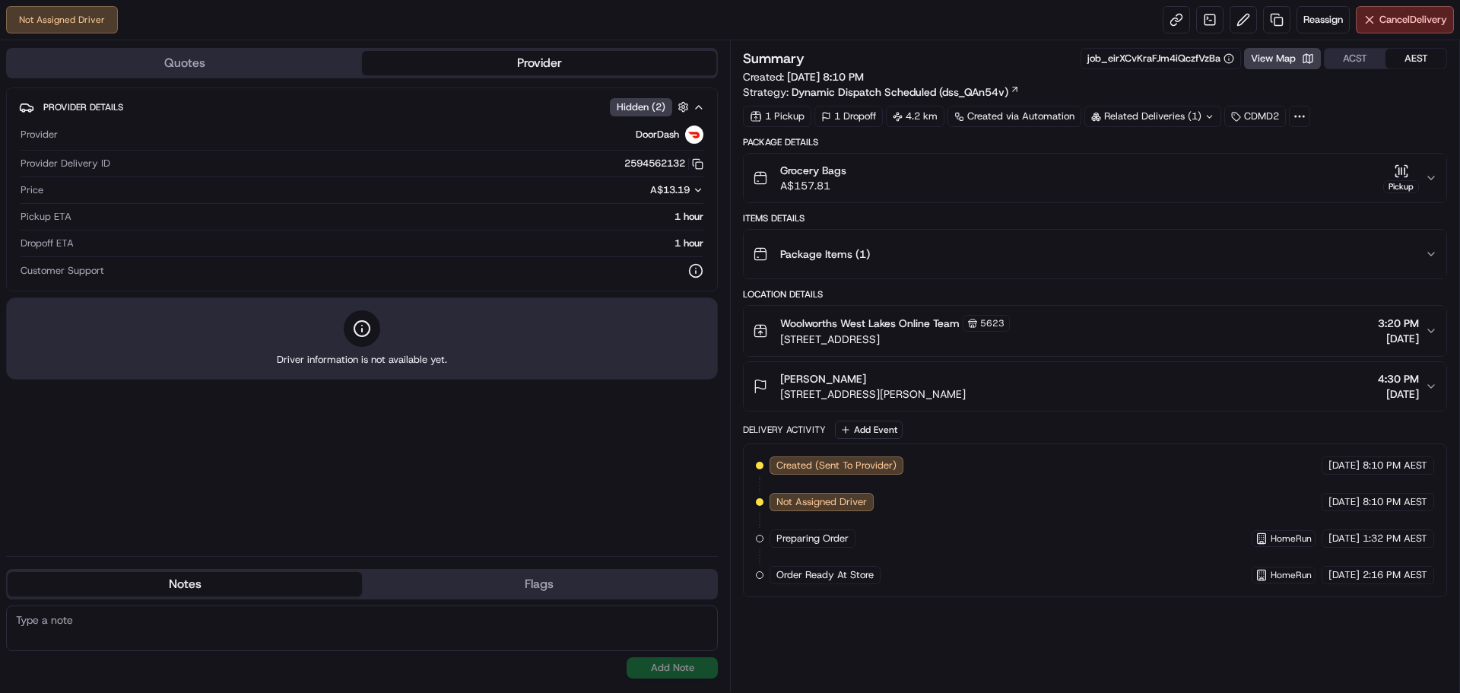
click at [813, 13] on div "Not Assigned Driver Reassign Cancel Delivery" at bounding box center [730, 20] width 1460 height 40
click at [1315, 24] on span "Reassign" at bounding box center [1323, 20] width 40 height 14
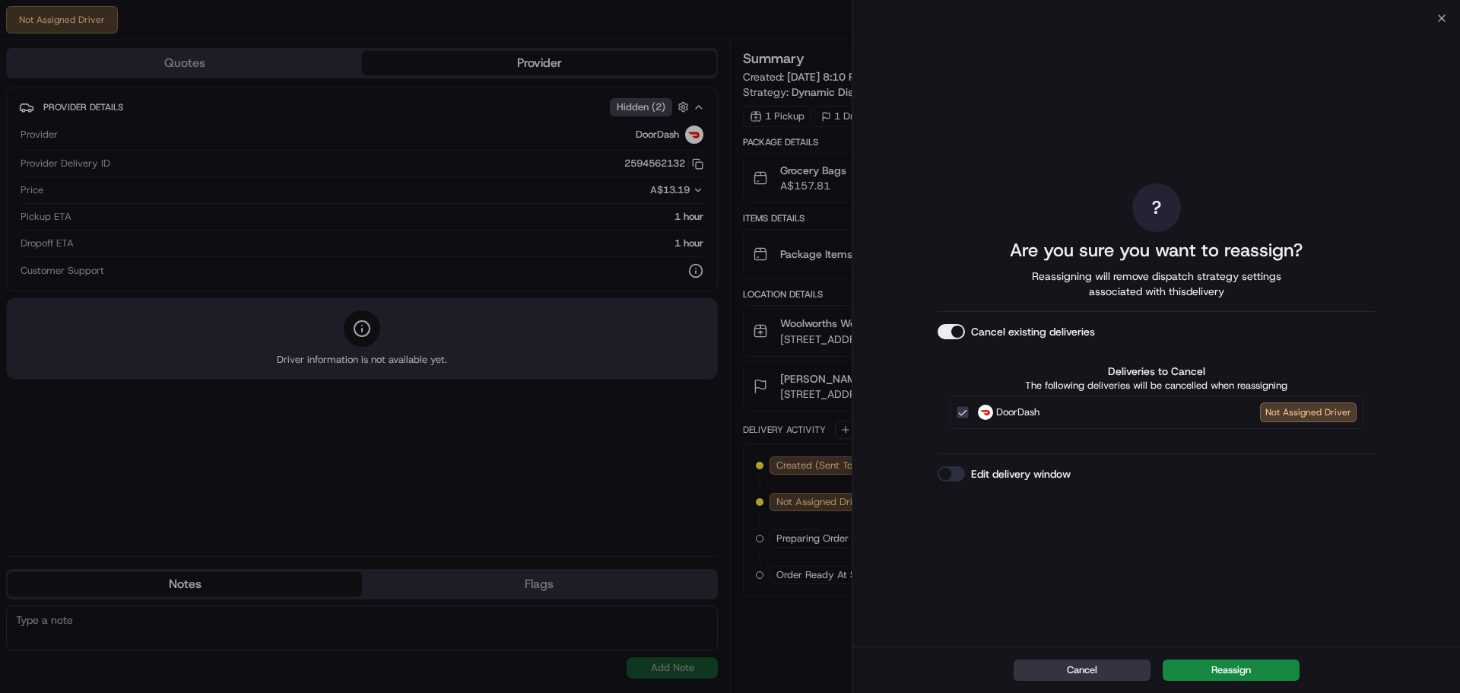
click at [1102, 669] on button "Cancel" at bounding box center [1082, 669] width 137 height 21
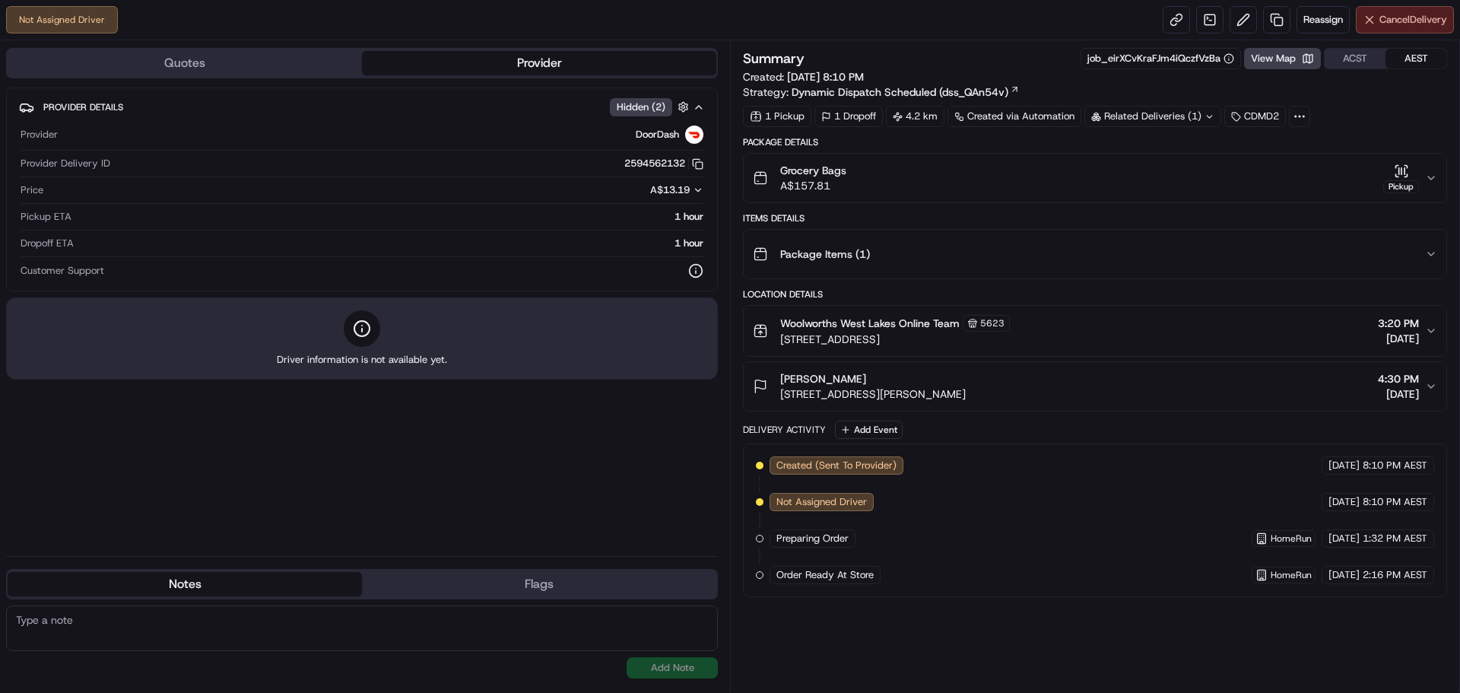
click at [1415, 10] on button "Cancel Delivery" at bounding box center [1405, 19] width 98 height 27
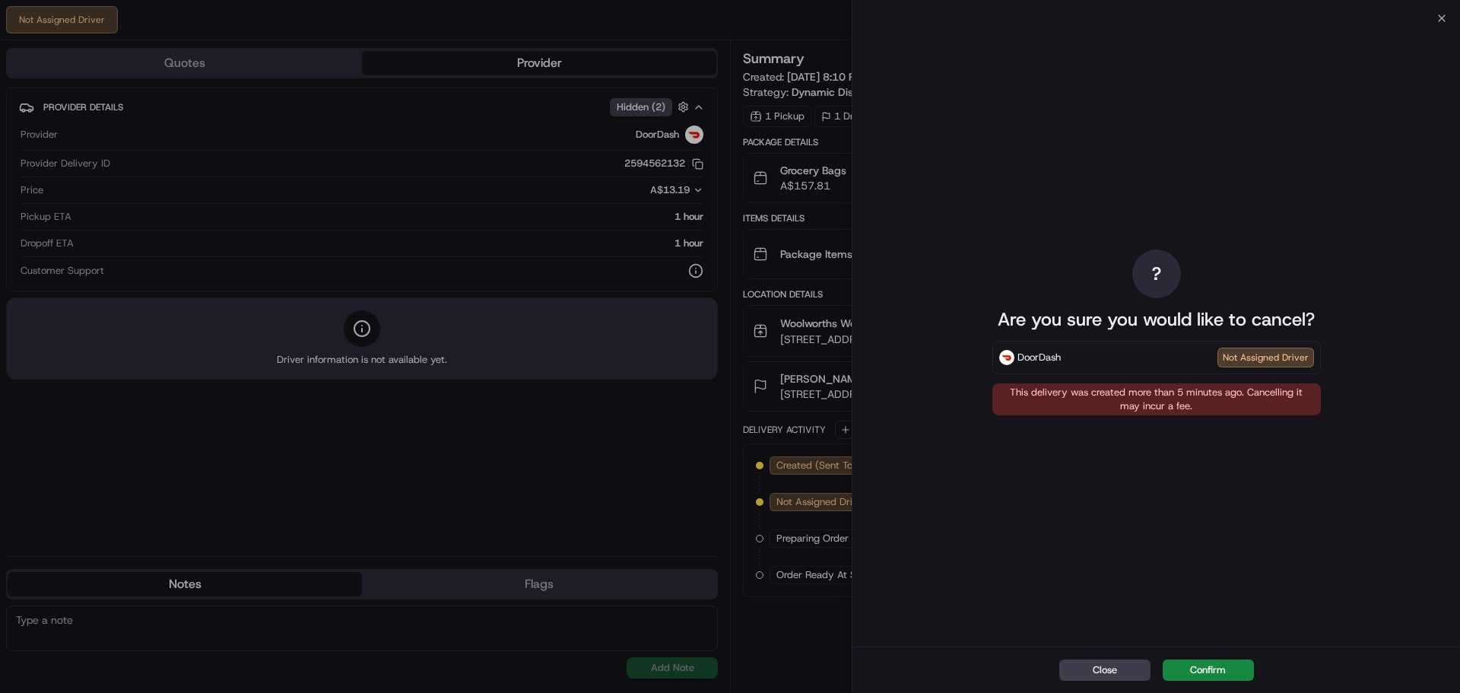
click at [1211, 671] on button "Confirm" at bounding box center [1208, 669] width 91 height 21
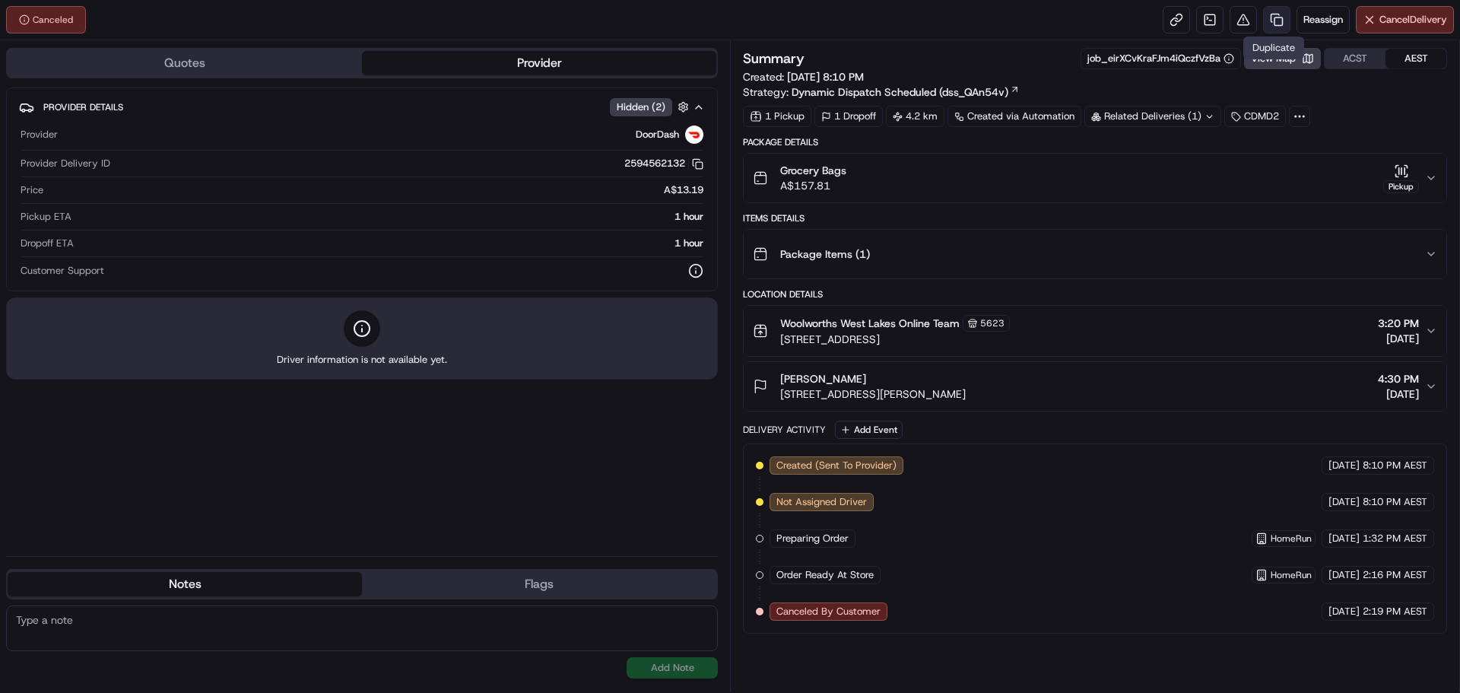
click at [1275, 23] on link at bounding box center [1276, 19] width 27 height 27
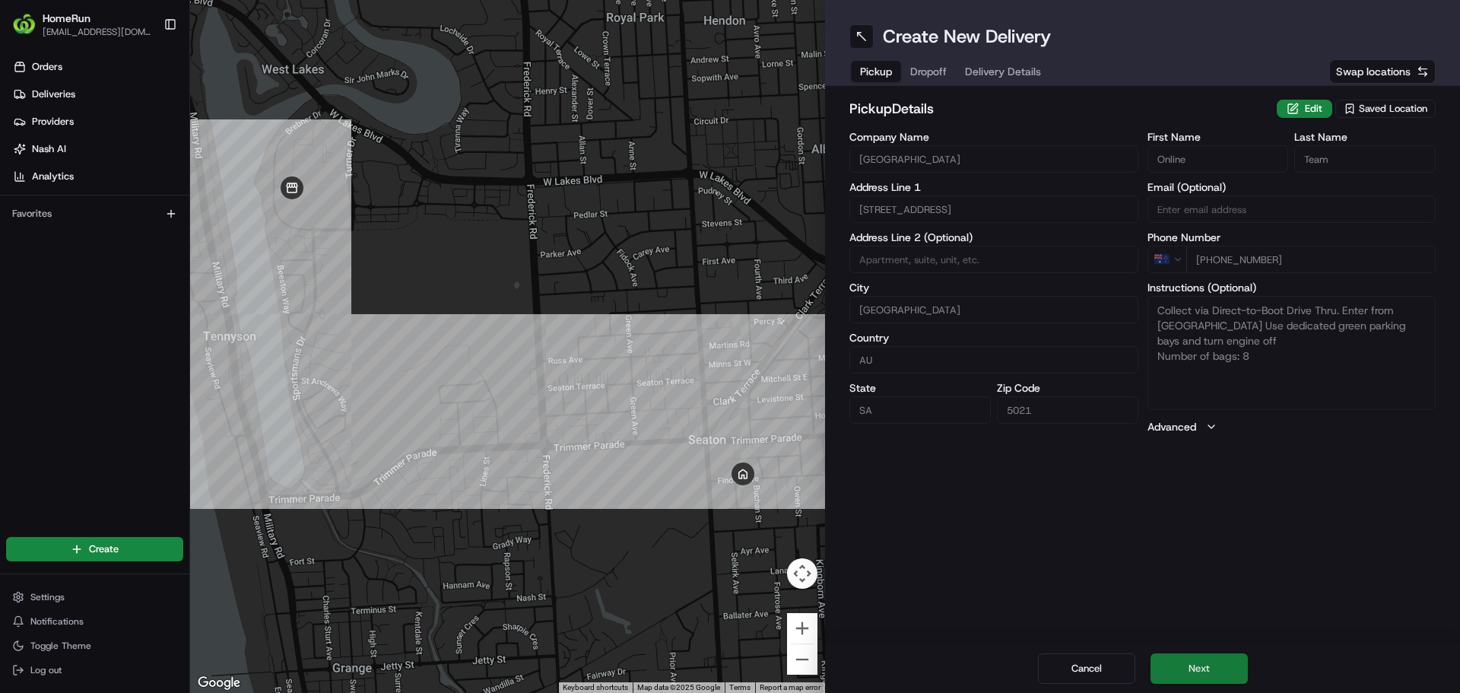
click at [1221, 675] on button "Next" at bounding box center [1199, 668] width 97 height 30
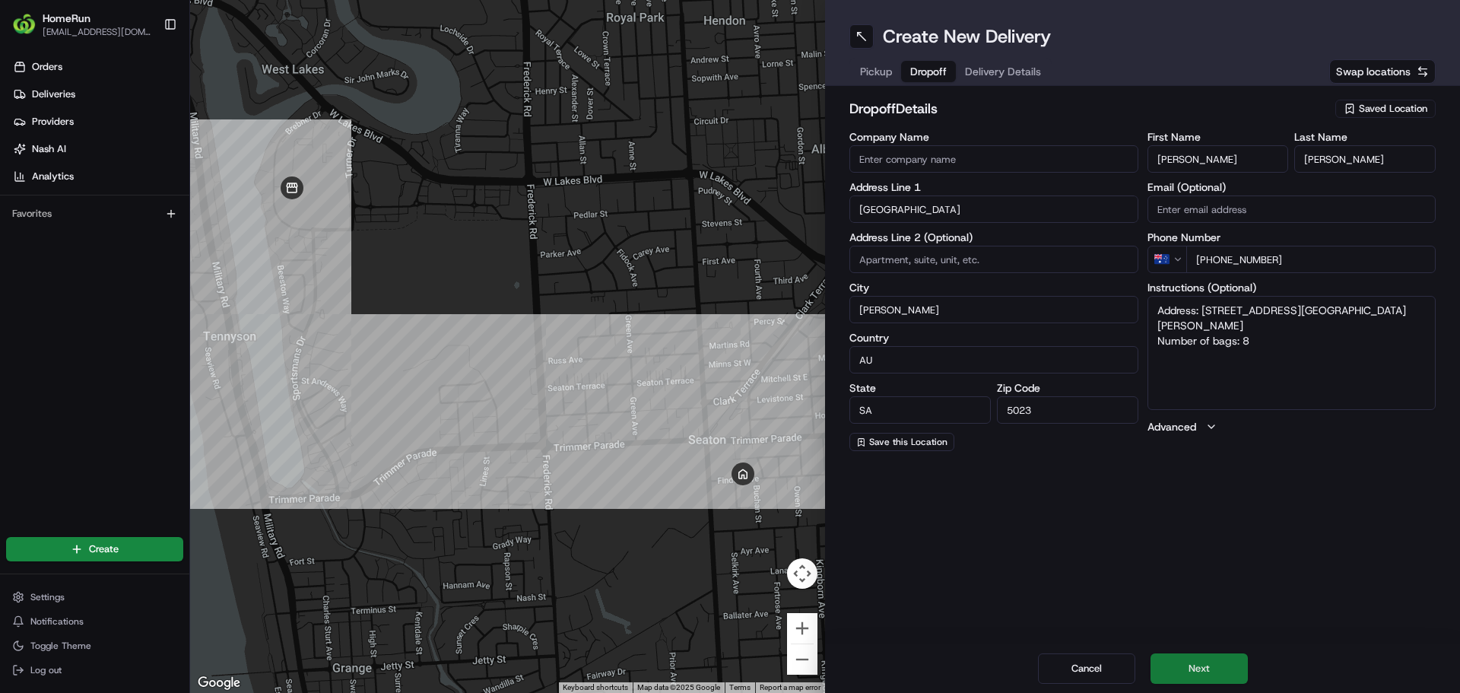
click at [1218, 671] on button "Next" at bounding box center [1199, 668] width 97 height 30
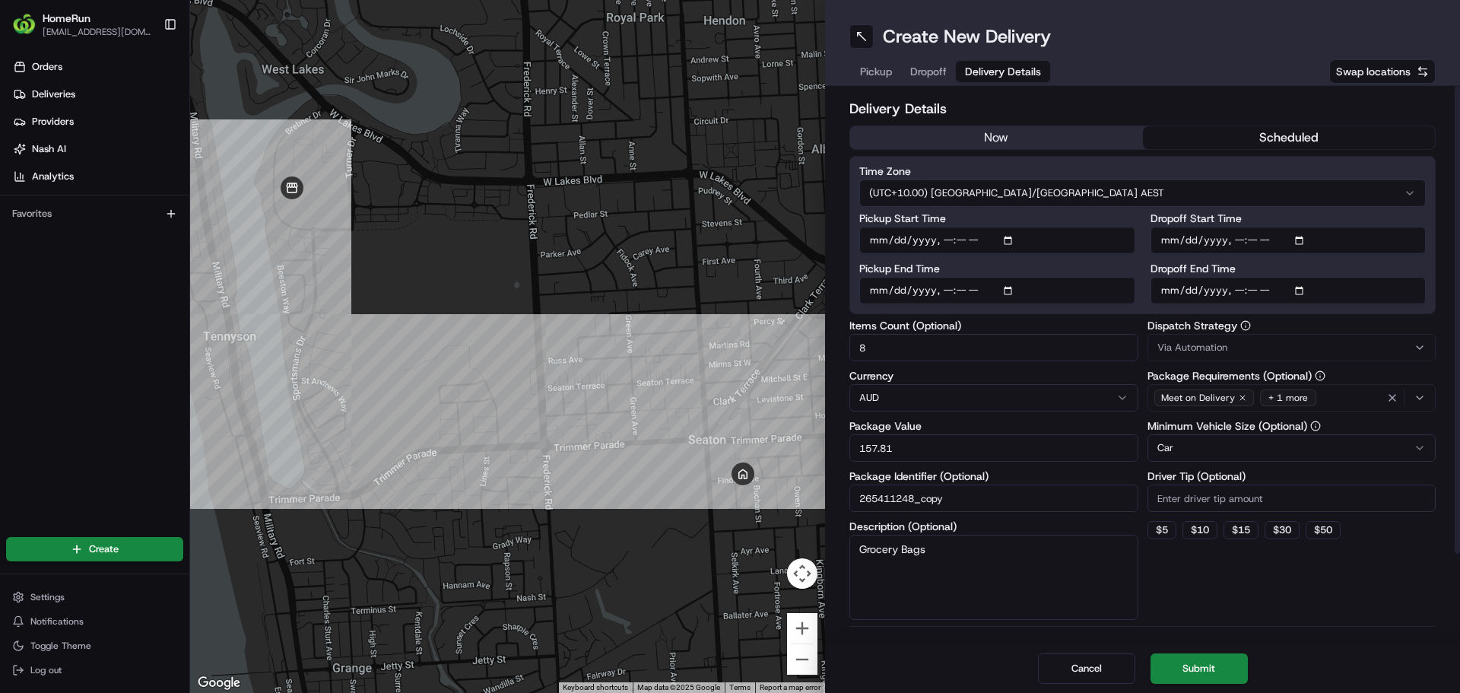
click at [1228, 141] on button "scheduled" at bounding box center [1289, 137] width 293 height 23
click at [1102, 192] on html "HomeRun hblanche2@woolworths.com.au Toggle Sidebar Orders Deliveries Providers …" at bounding box center [730, 346] width 1460 height 693
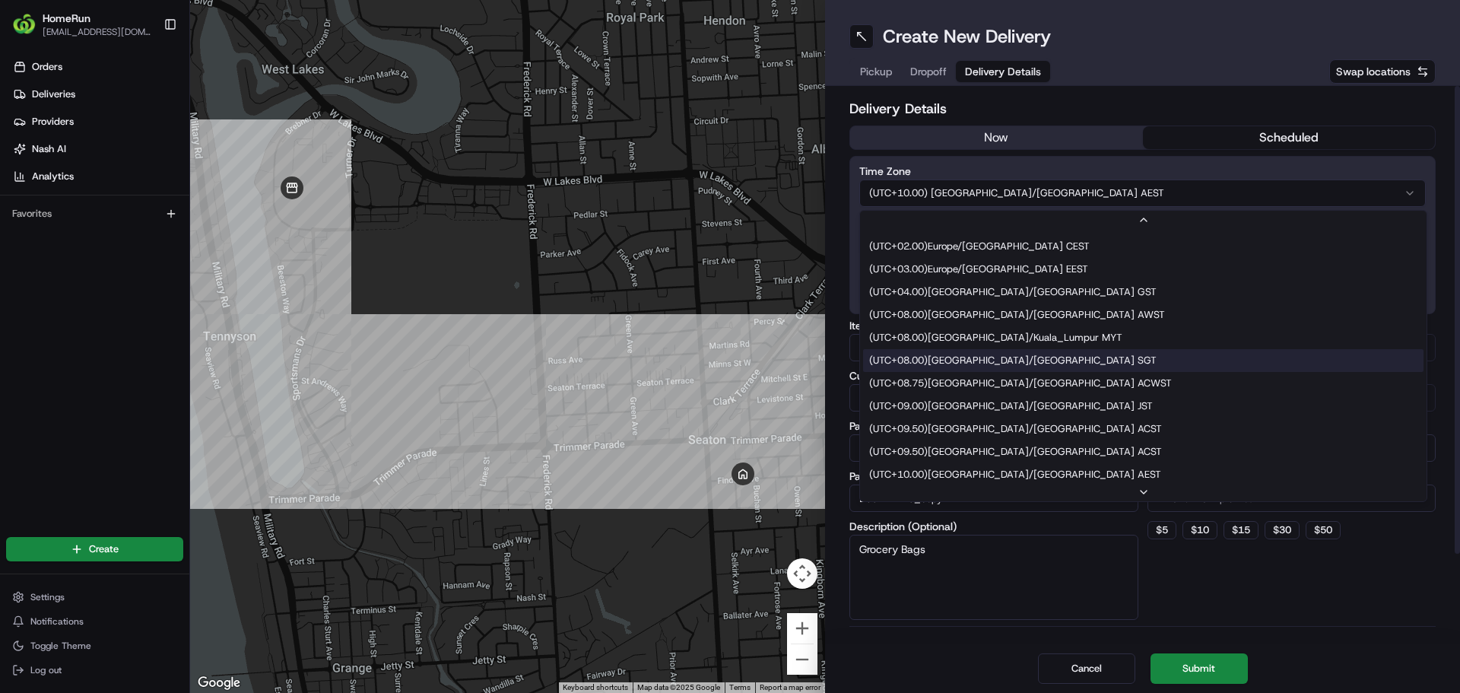
scroll to position [479, 0]
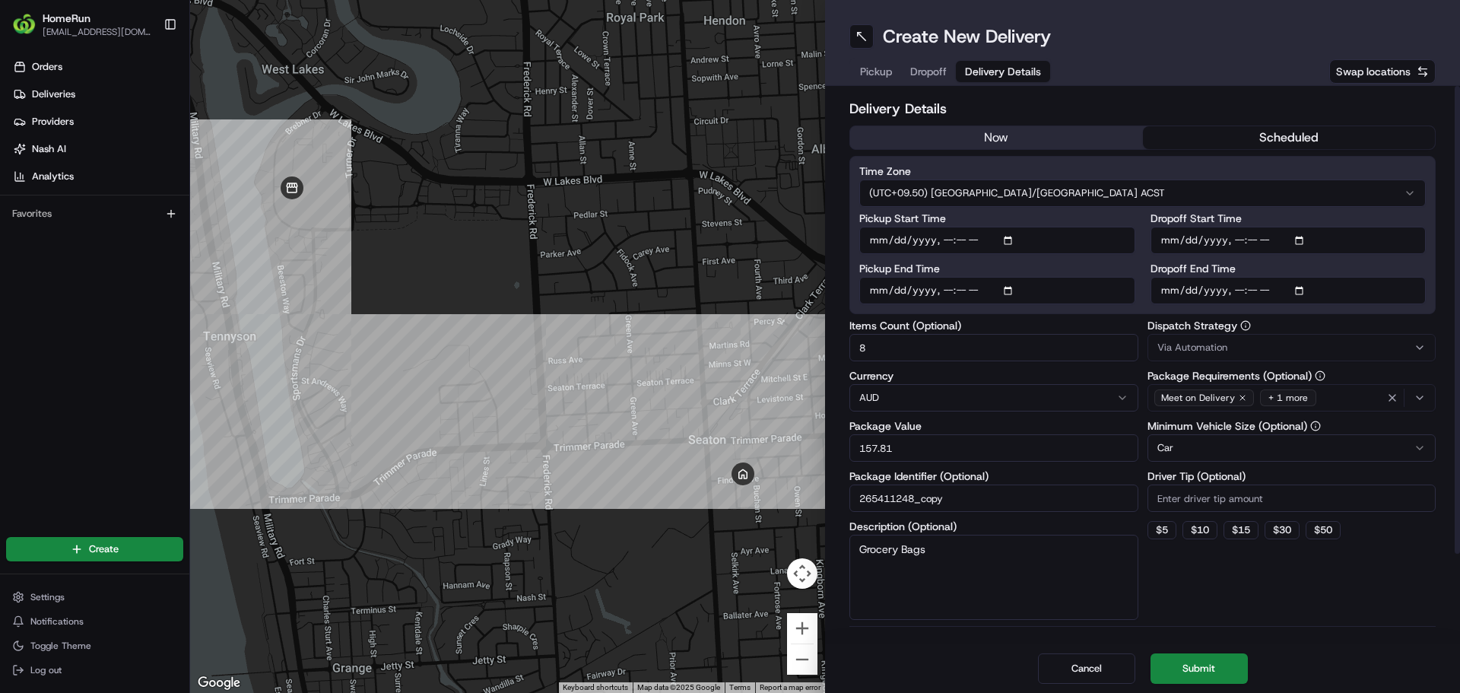
click at [1014, 239] on input "Pickup Start Time" at bounding box center [997, 240] width 276 height 27
type input "2025-08-21T16:00"
click at [1293, 230] on input "Dropoff Start Time" at bounding box center [1289, 240] width 276 height 27
click at [1305, 239] on input "Dropoff Start Time" at bounding box center [1289, 240] width 276 height 27
type input "2025-08-21T16:15"
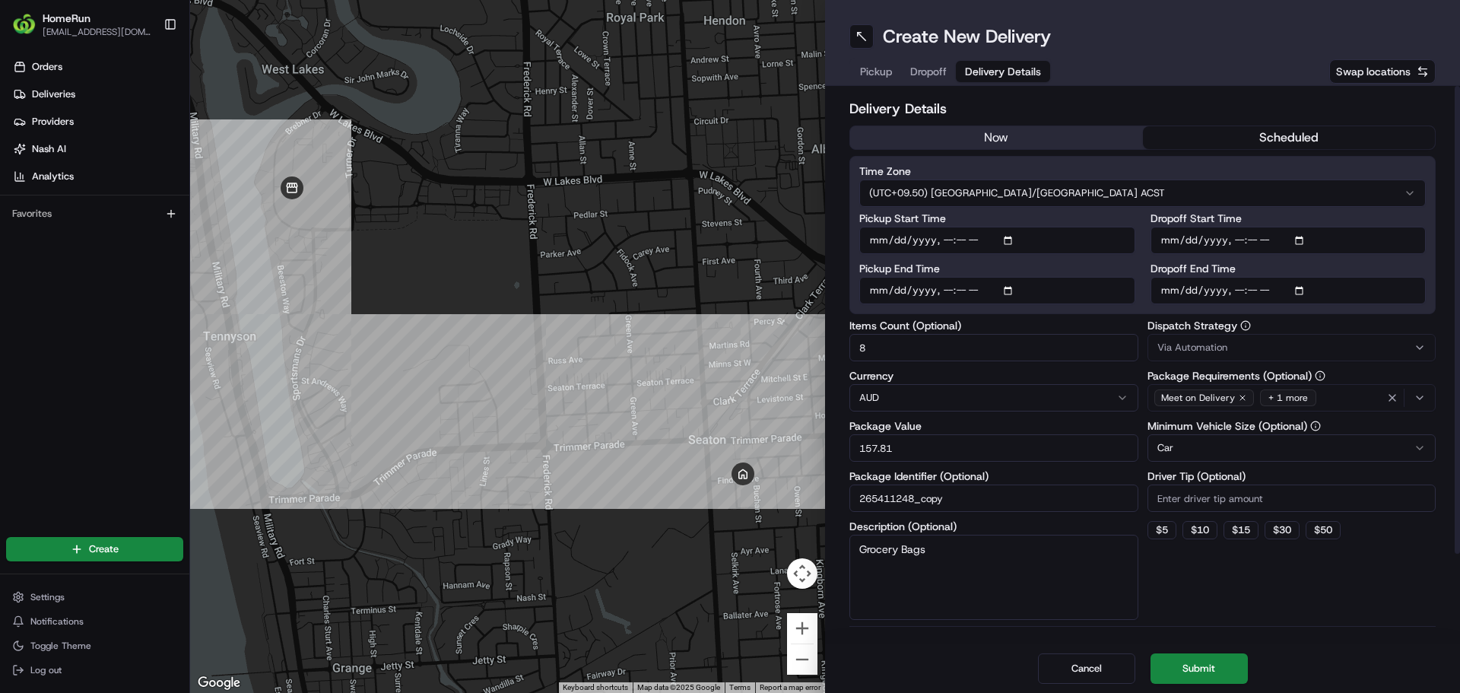
click at [1230, 71] on div "Pickup Dropoff Delivery Details Swap locations" at bounding box center [1142, 71] width 586 height 27
click at [1307, 289] on input "Dropoff End Time" at bounding box center [1289, 290] width 276 height 27
click at [1300, 287] on input "Dropoff End Time" at bounding box center [1289, 290] width 276 height 27
type input "2025-08-21T16:45"
click at [1208, 55] on div "Create New Delivery Pickup Dropoff Delivery Details Swap locations" at bounding box center [1142, 43] width 635 height 86
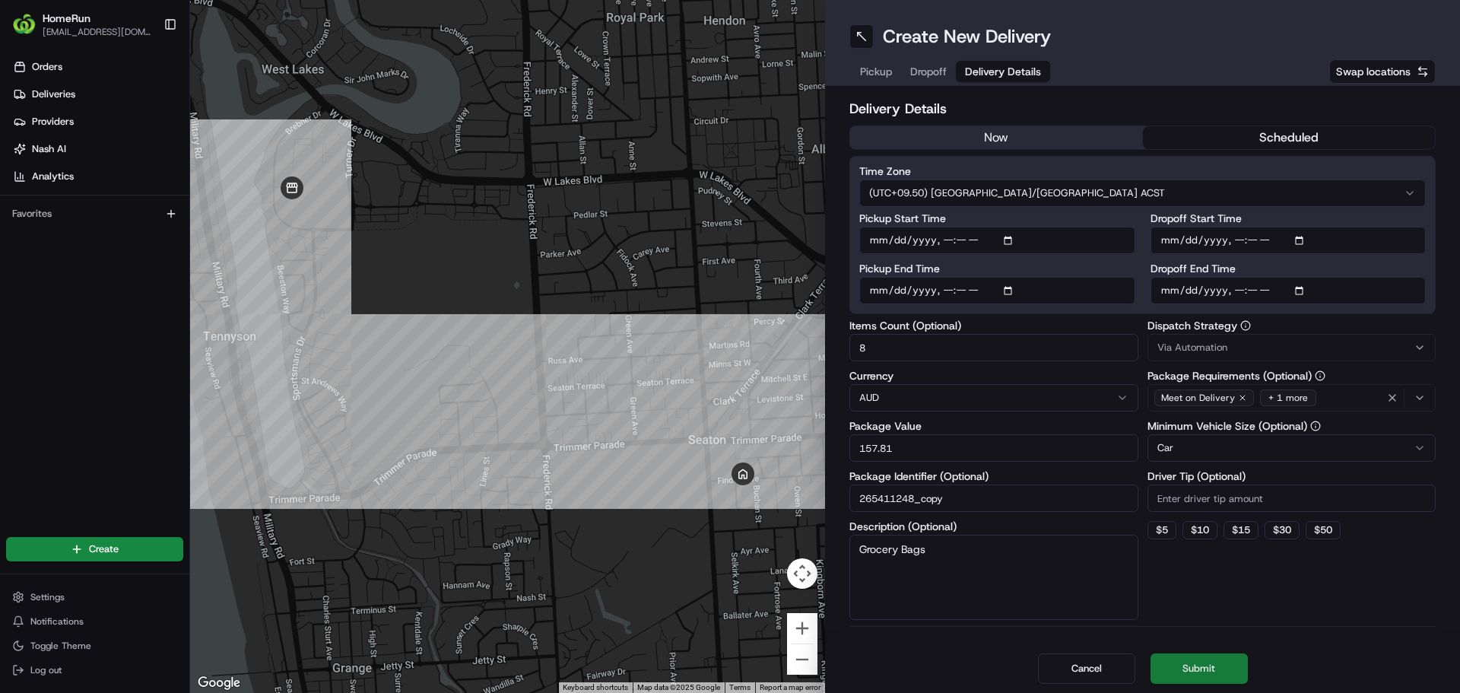
click at [1204, 669] on button "Submit" at bounding box center [1199, 668] width 97 height 30
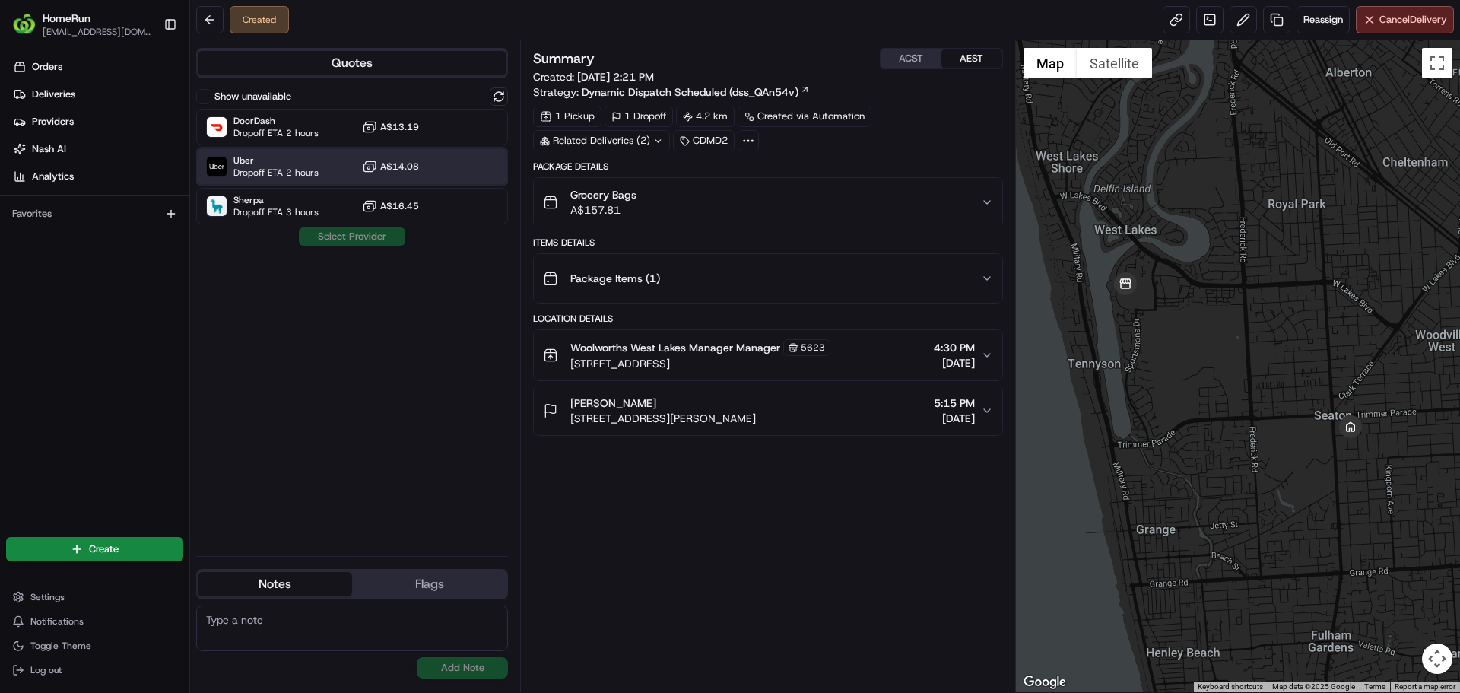
click at [296, 164] on span "Uber" at bounding box center [275, 160] width 85 height 12
click at [380, 234] on button "Assign Provider" at bounding box center [352, 236] width 108 height 18
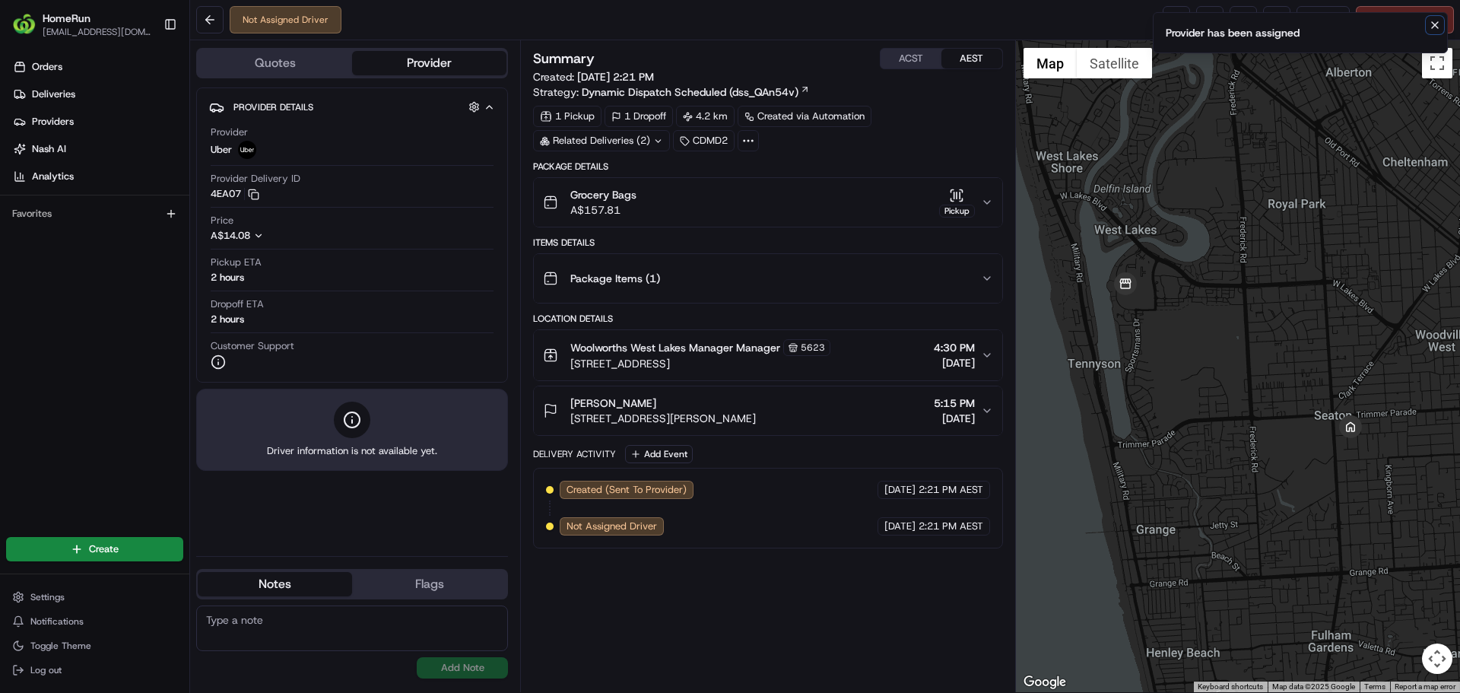
click at [1431, 24] on icon "Notifications (F8)" at bounding box center [1435, 25] width 12 height 12
click at [934, 357] on span "[DATE]" at bounding box center [954, 362] width 41 height 15
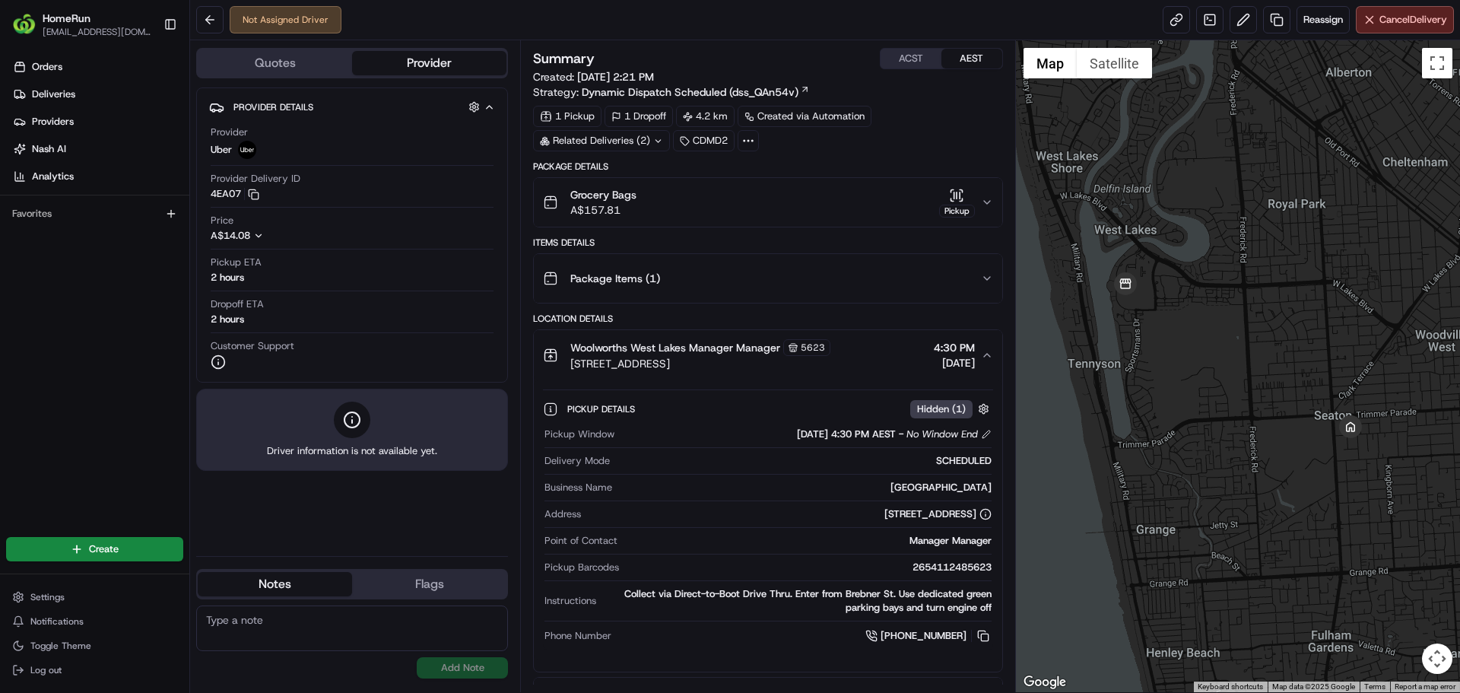
click at [934, 357] on span "[DATE]" at bounding box center [954, 362] width 41 height 15
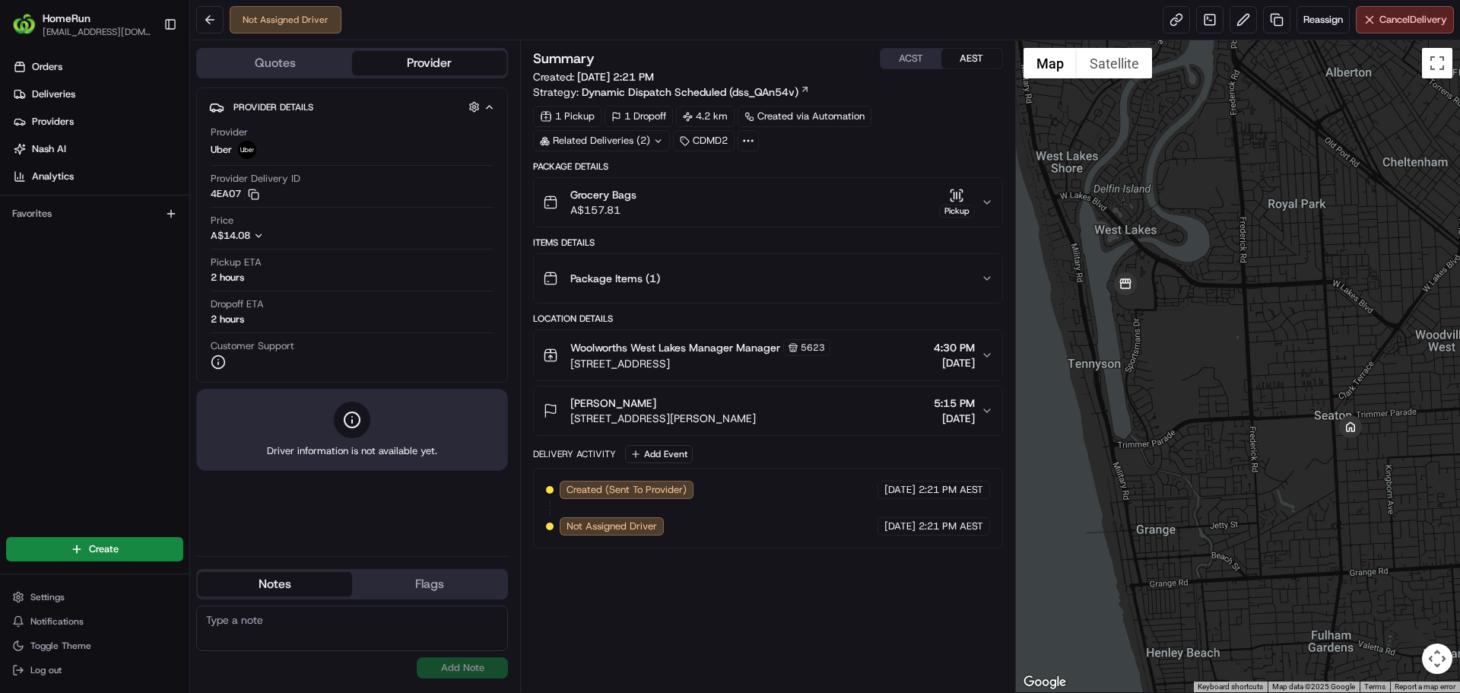
click at [979, 412] on div "Bernadette Johanson 9A Findon Ave, Seaton SA 5023, Australia 5:15 PM 21/08/2025" at bounding box center [761, 410] width 437 height 30
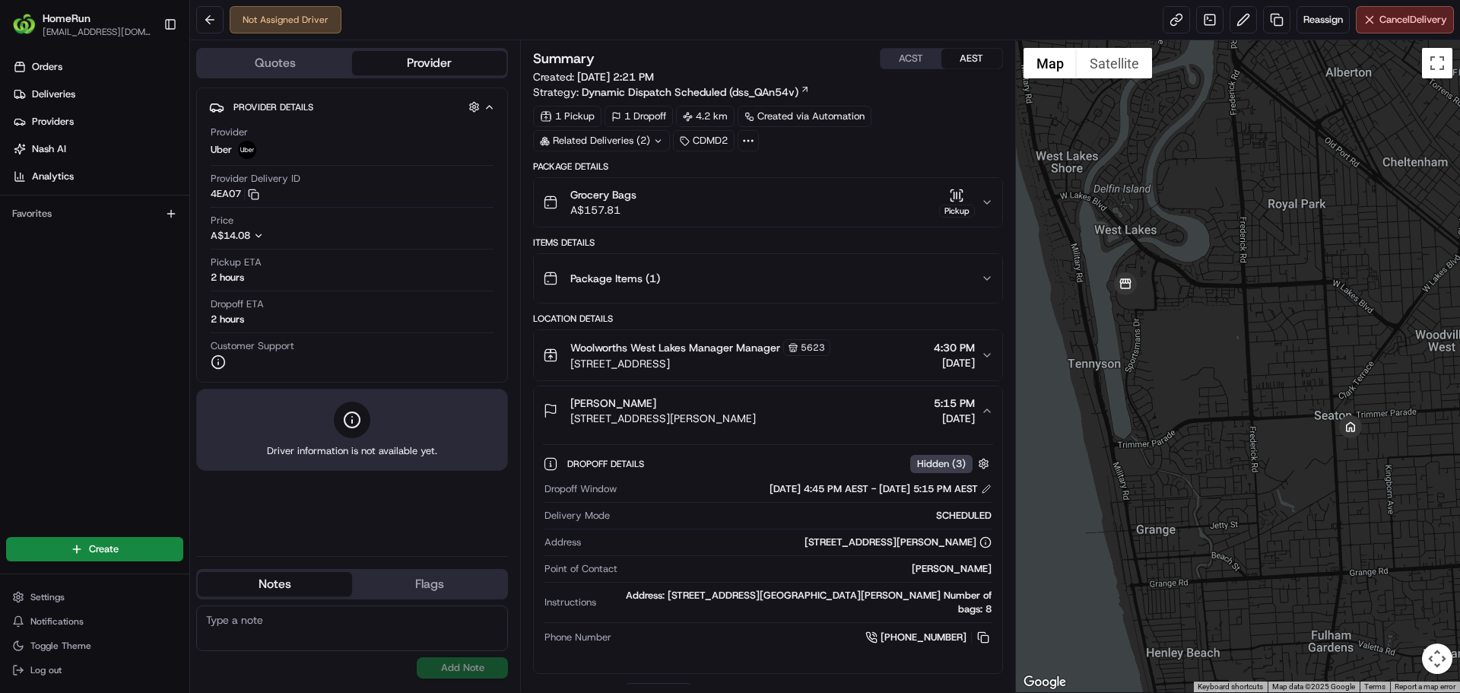
click at [979, 412] on div "Bernadette Johanson 9A Findon Ave, Seaton SA 5023, Australia 5:15 PM 21/08/2025" at bounding box center [761, 410] width 437 height 30
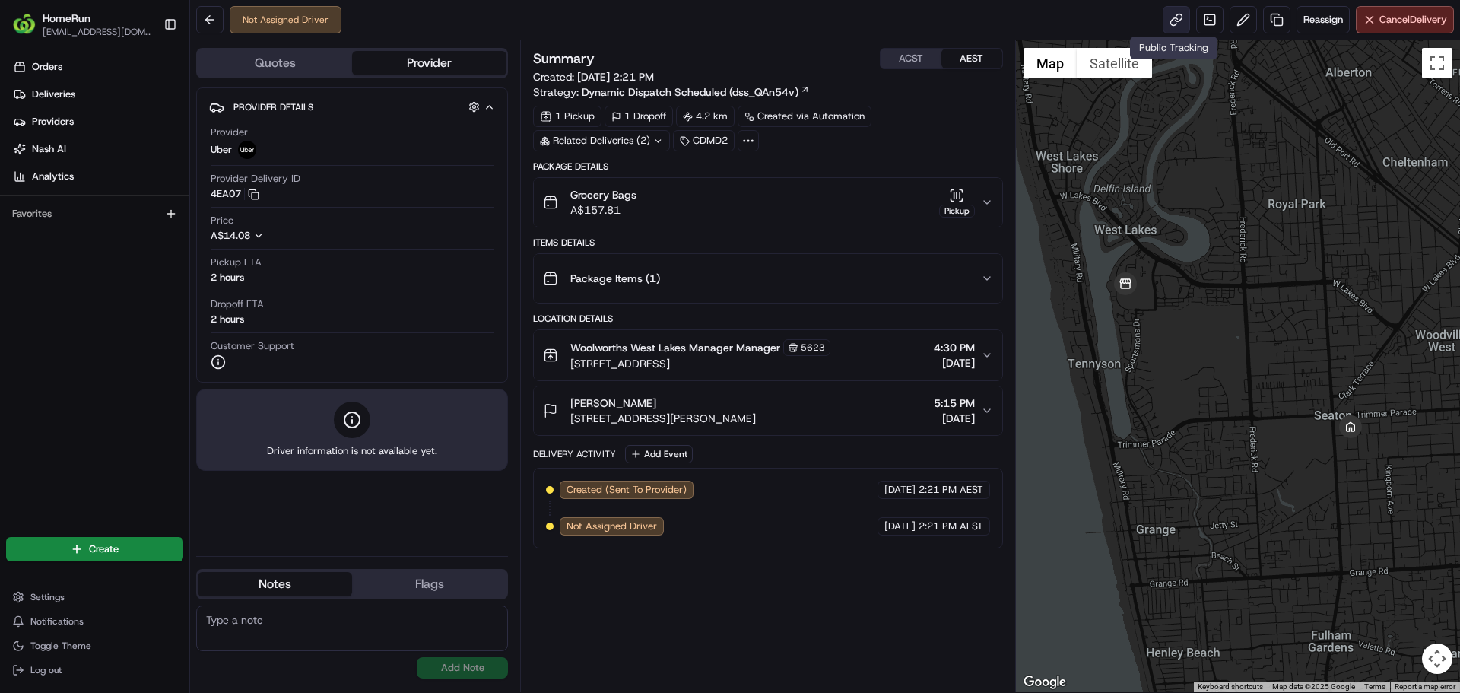
click at [1176, 17] on link at bounding box center [1176, 19] width 27 height 27
